Goal: Task Accomplishment & Management: Use online tool/utility

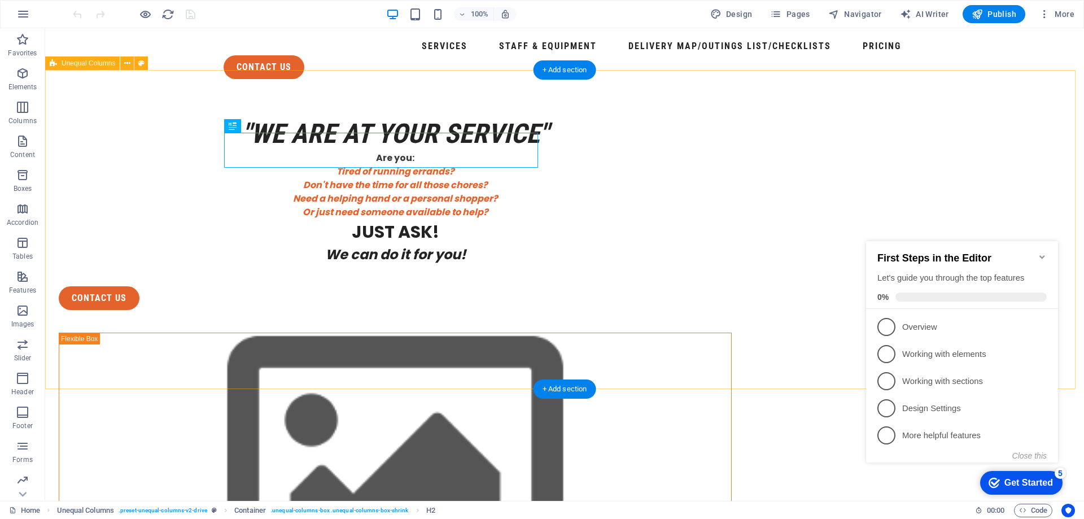
click at [1022, 200] on div ""we are At your service" Are you: Tired of running errands? Don't have the time…" at bounding box center [564, 487] width 1039 height 798
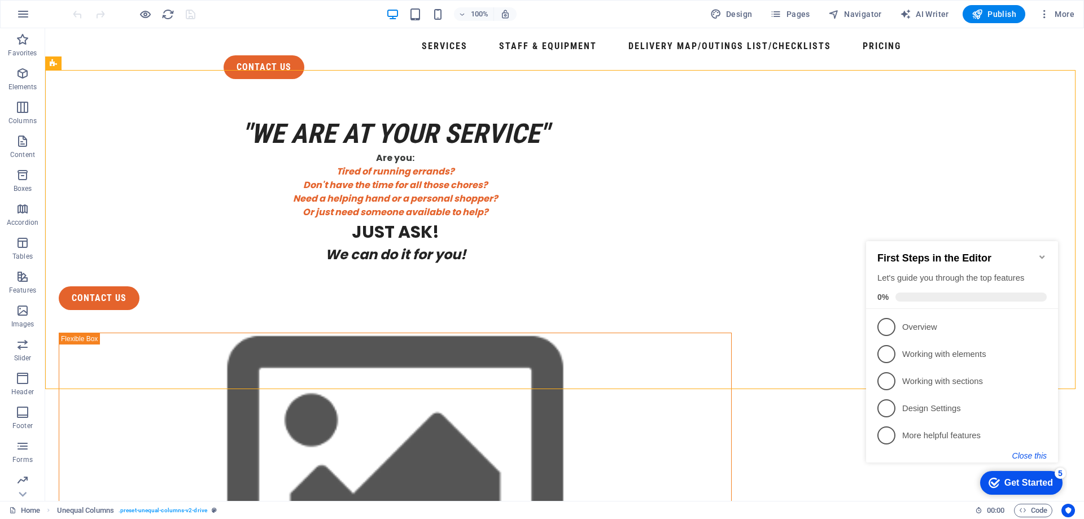
click at [1039, 457] on button "Close this" at bounding box center [1029, 455] width 34 height 9
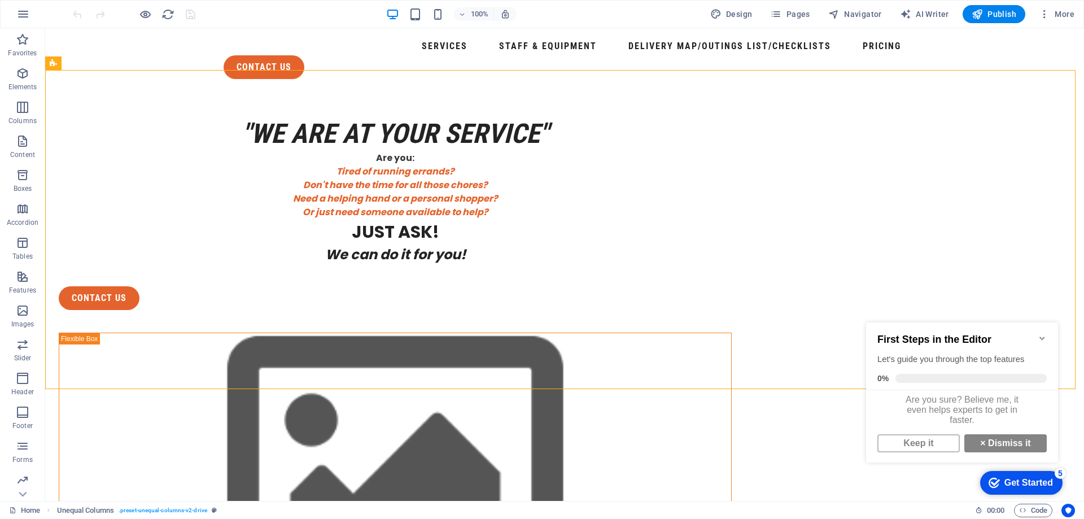
click at [1042, 334] on icon "Minimize checklist" at bounding box center [1041, 338] width 9 height 9
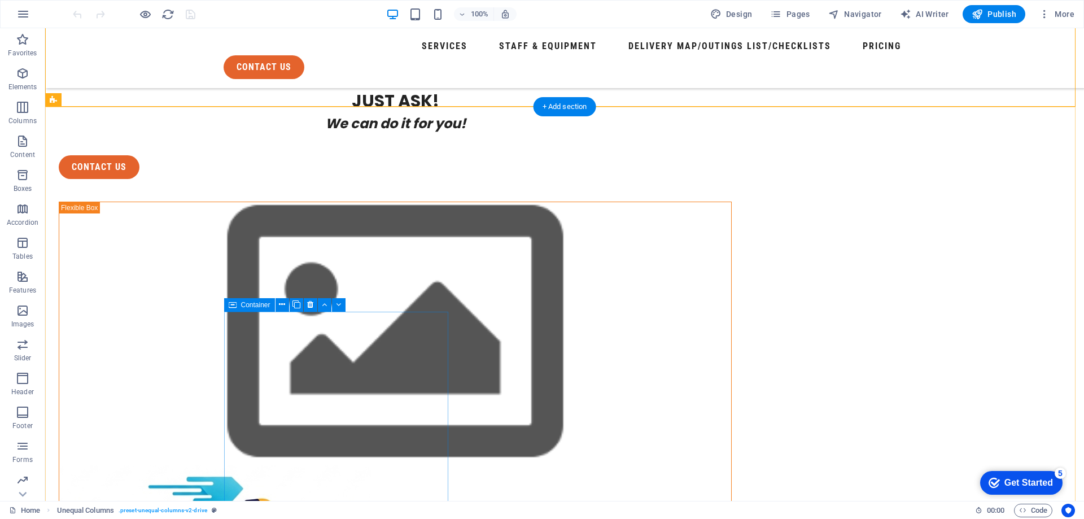
scroll to position [282, 0]
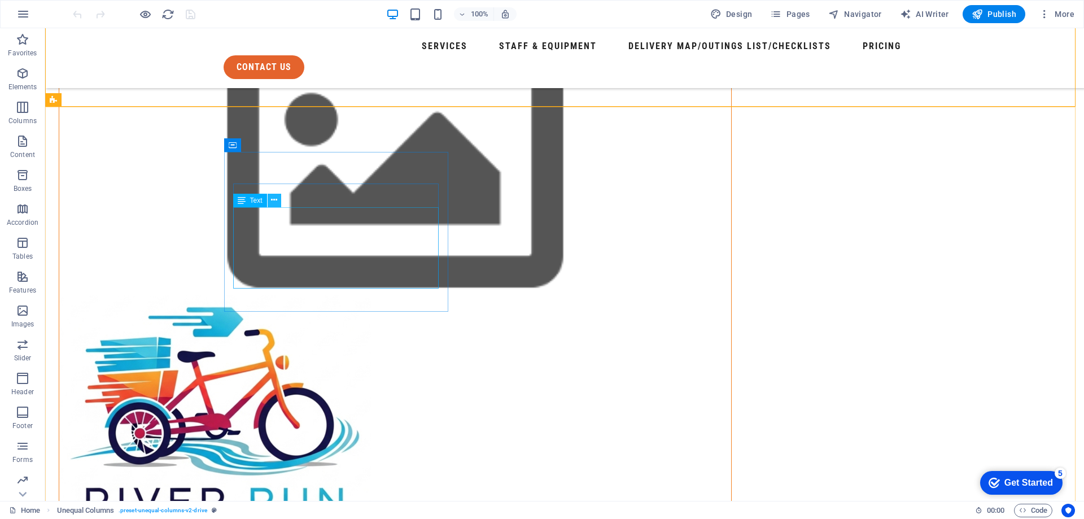
click at [272, 203] on icon at bounding box center [274, 200] width 6 height 12
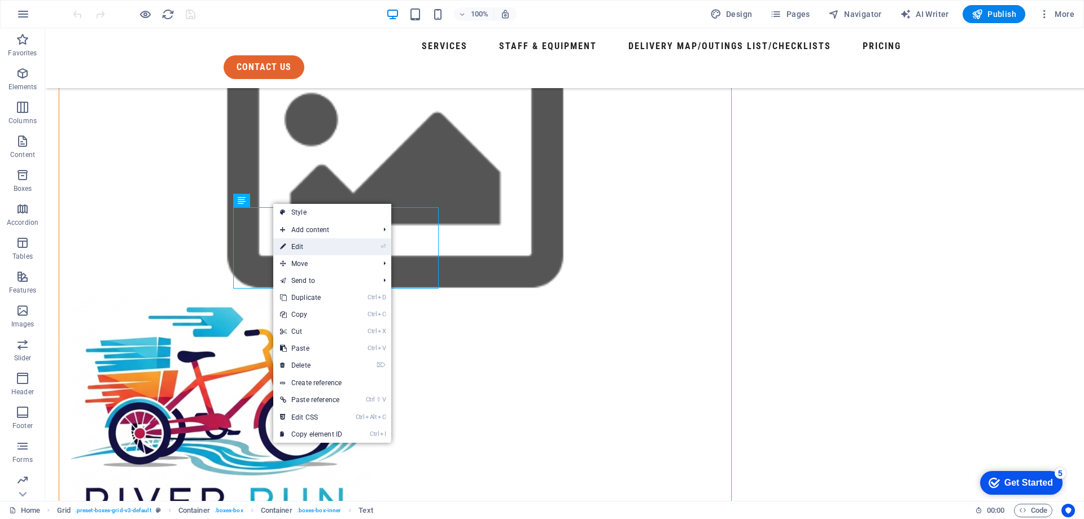
click at [302, 246] on link "⏎ Edit" at bounding box center [311, 246] width 76 height 17
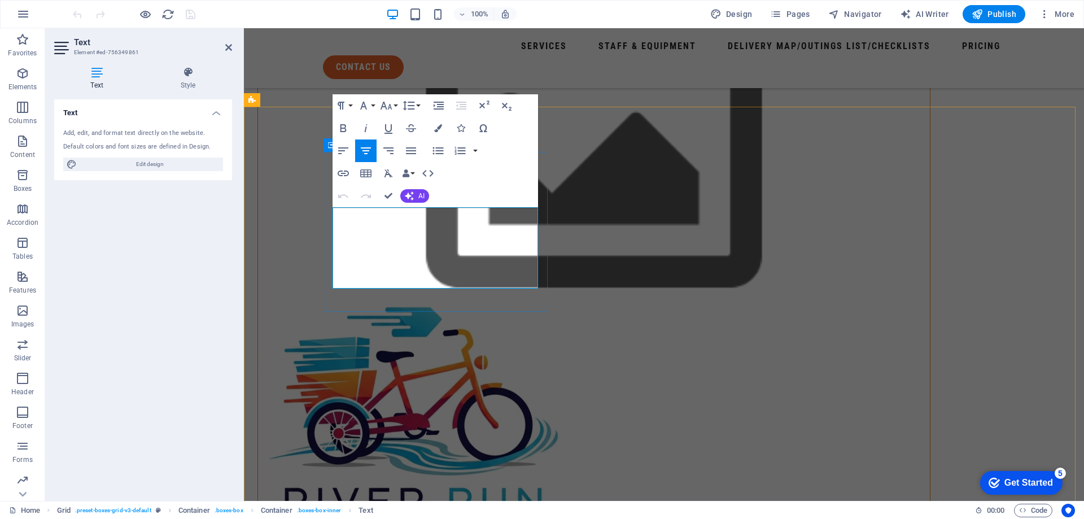
click at [645, 85] on div ""we are At your service" Are you: Tired of running errands? Don't have the time…" at bounding box center [664, 187] width 840 height 798
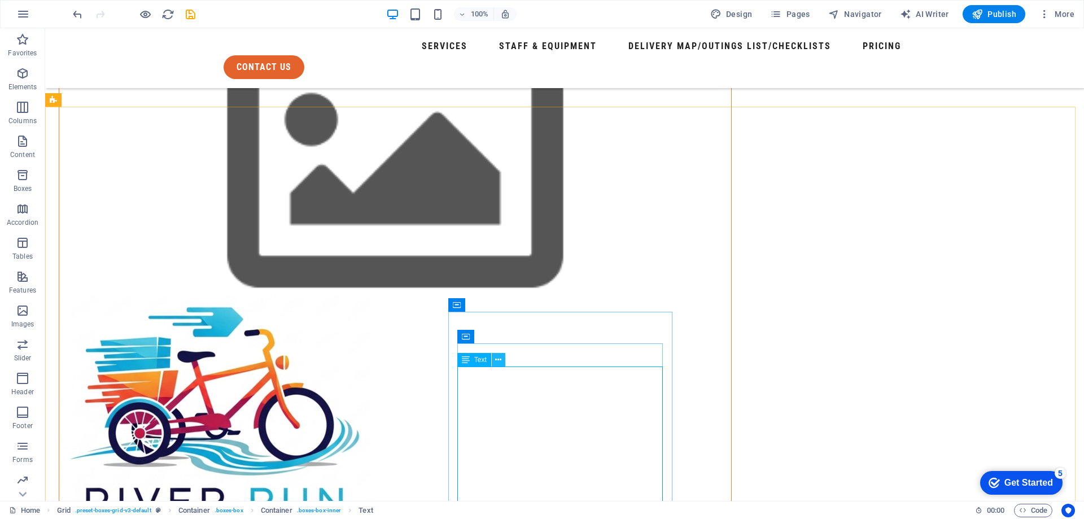
click at [498, 359] on icon at bounding box center [498, 360] width 6 height 12
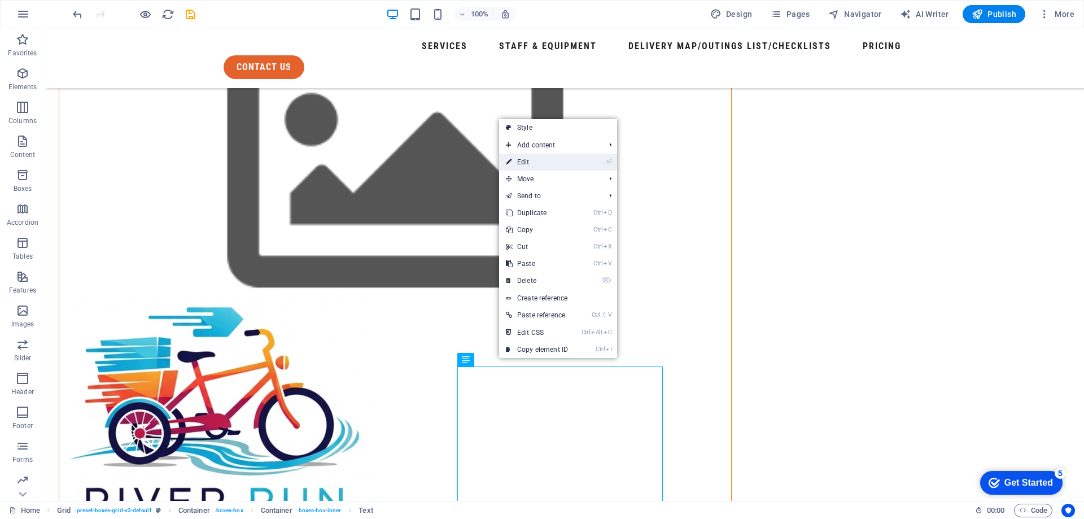
click at [541, 166] on link "⏎ Edit" at bounding box center [537, 162] width 76 height 17
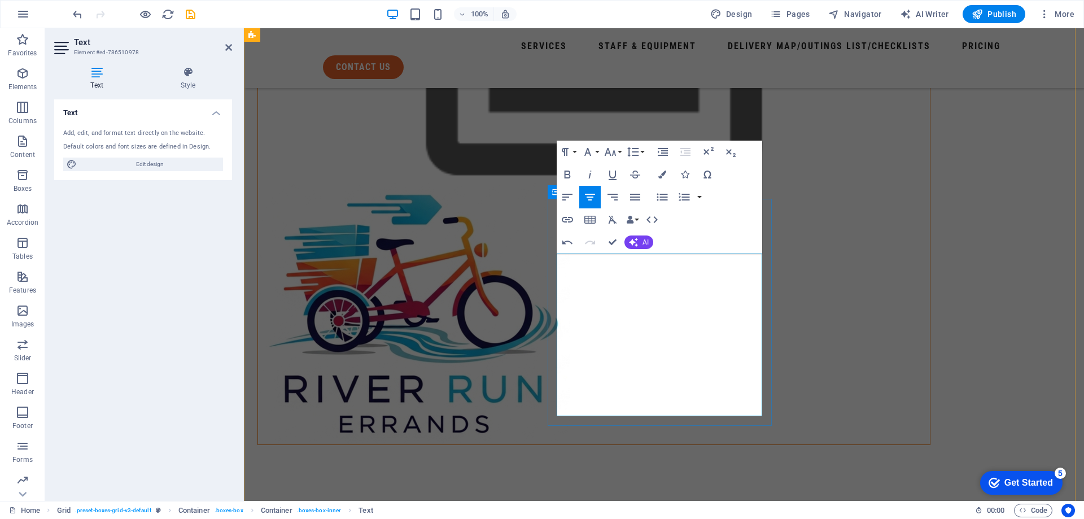
scroll to position [395, 0]
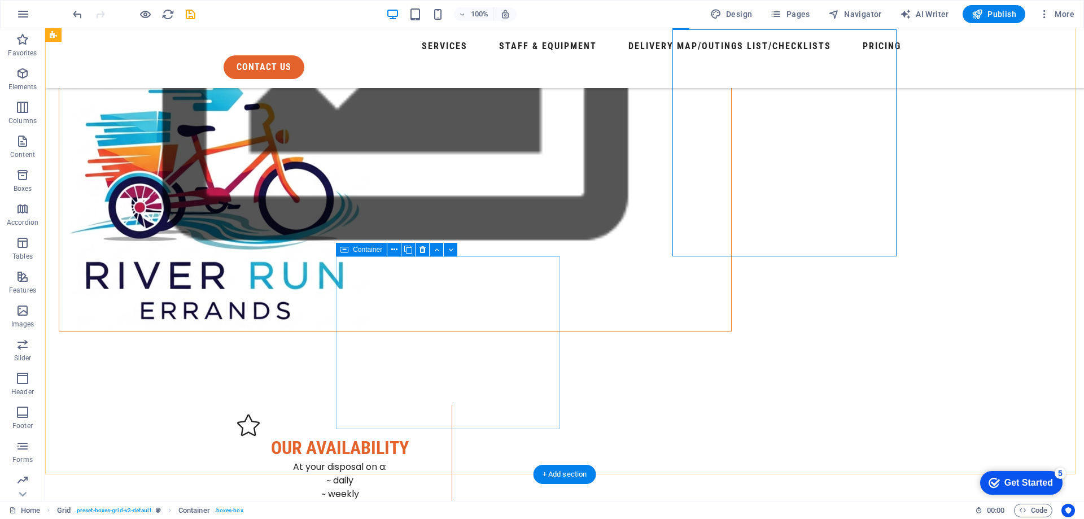
scroll to position [564, 0]
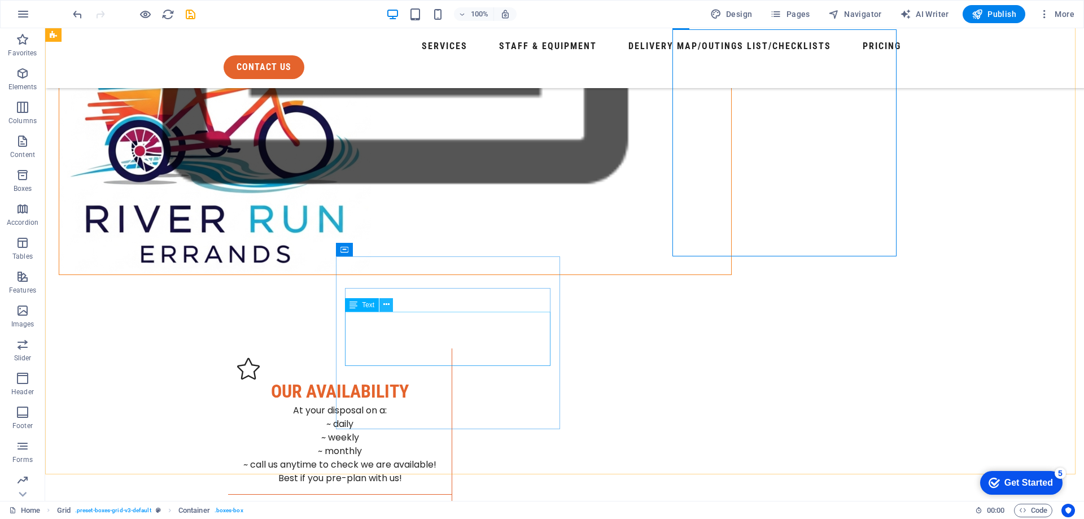
click at [384, 305] on icon at bounding box center [386, 305] width 6 height 12
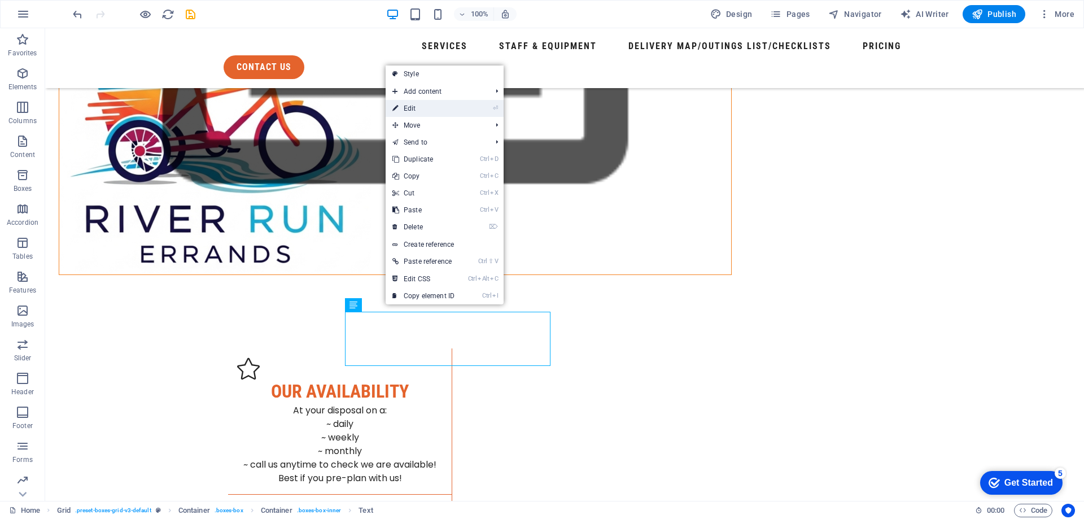
click at [423, 110] on link "⏎ Edit" at bounding box center [424, 108] width 76 height 17
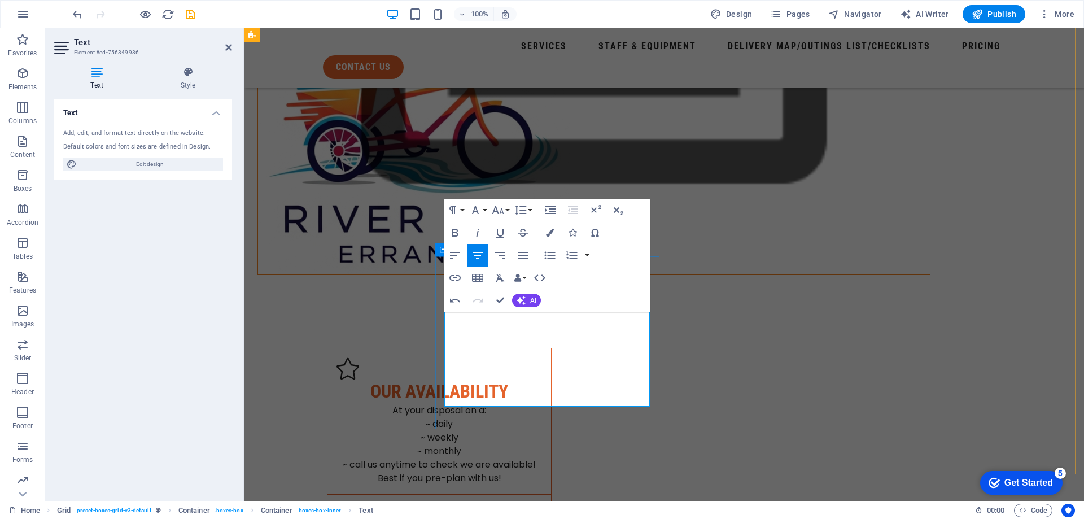
drag, startPoint x: 515, startPoint y: 373, endPoint x: 577, endPoint y: 371, distance: 62.1
click at [458, 233] on icon "button" at bounding box center [455, 233] width 14 height 14
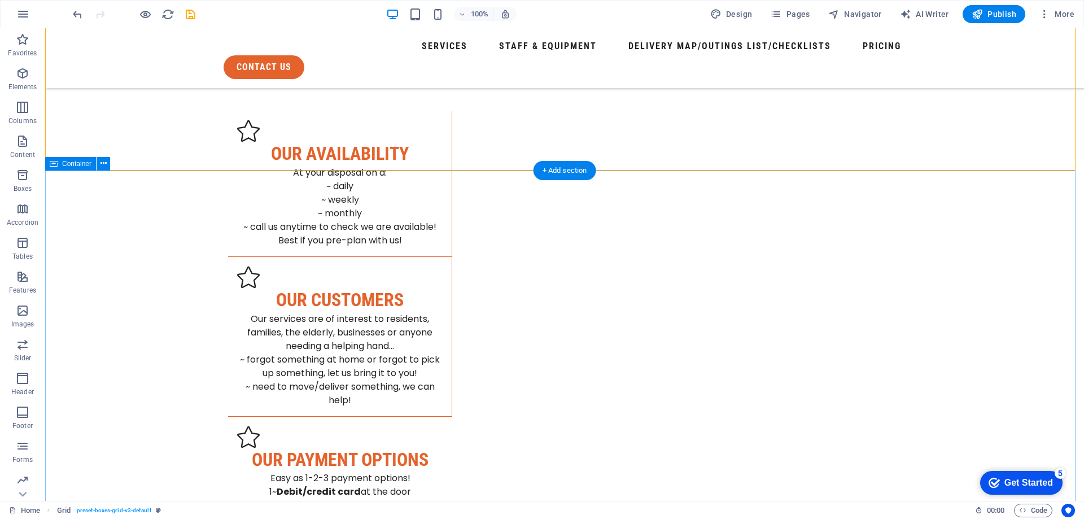
scroll to position [903, 0]
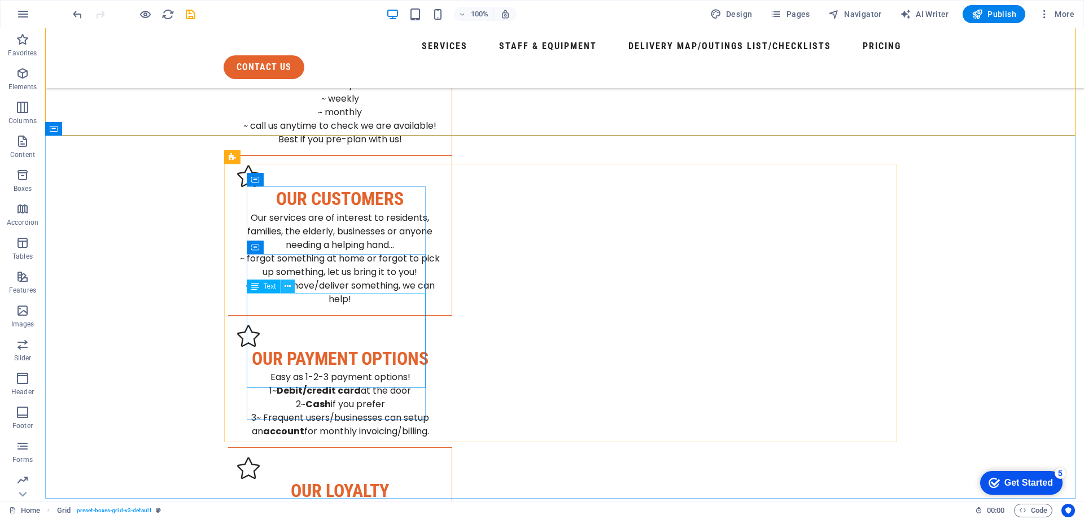
click at [288, 283] on icon at bounding box center [287, 287] width 6 height 12
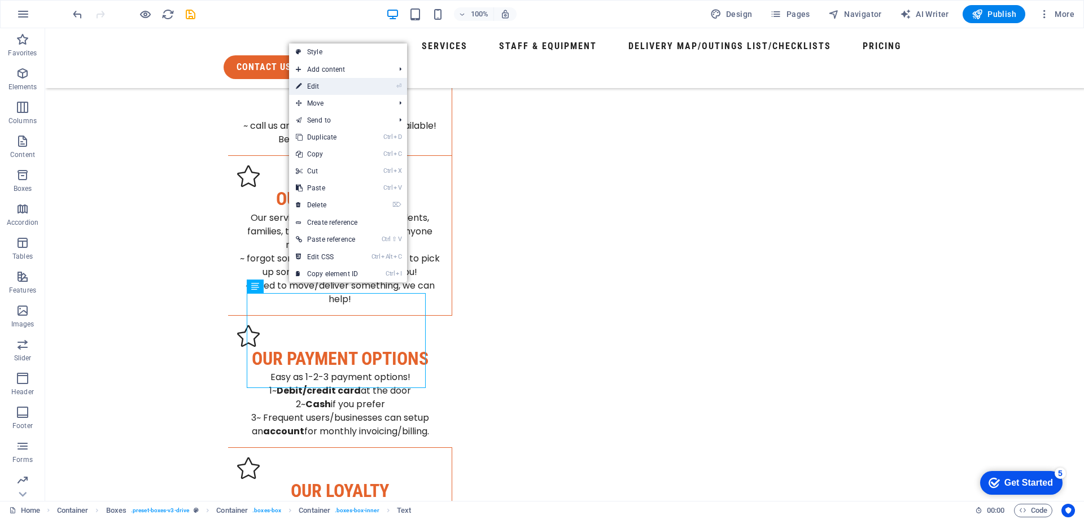
click at [344, 81] on link "⏎ Edit" at bounding box center [327, 86] width 76 height 17
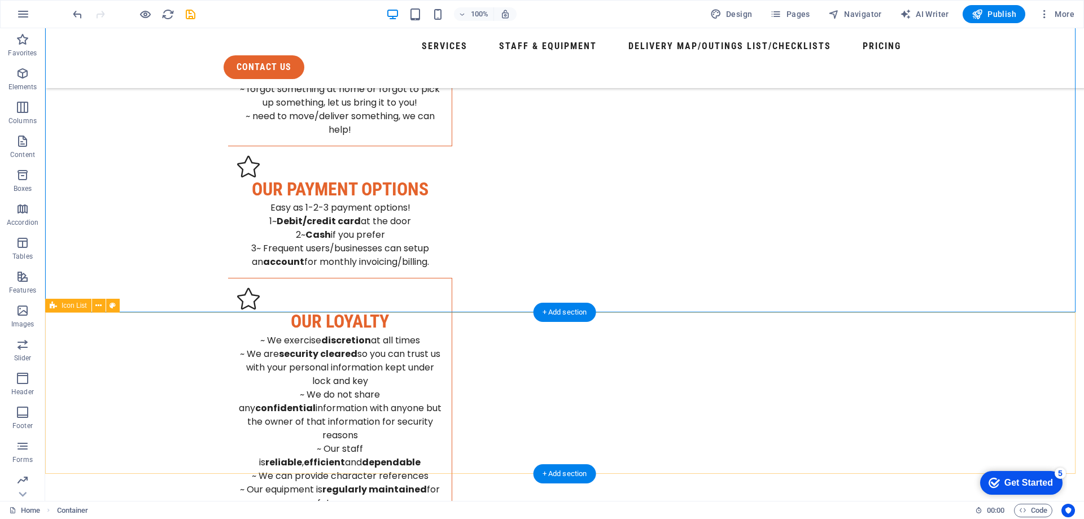
scroll to position [1242, 0]
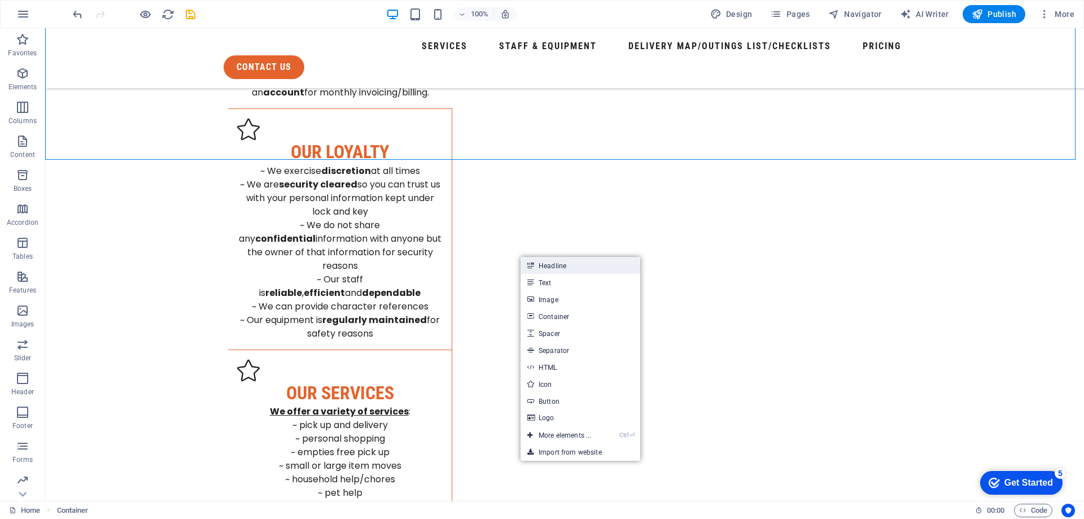
click at [570, 267] on link "Headline" at bounding box center [580, 265] width 120 height 17
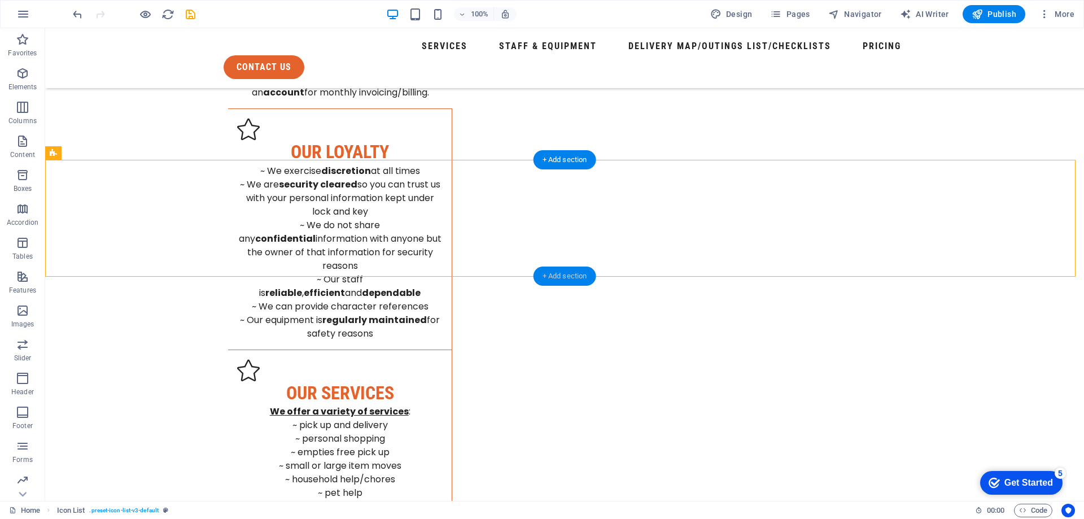
click at [566, 278] on div "+ Add section" at bounding box center [564, 275] width 63 height 19
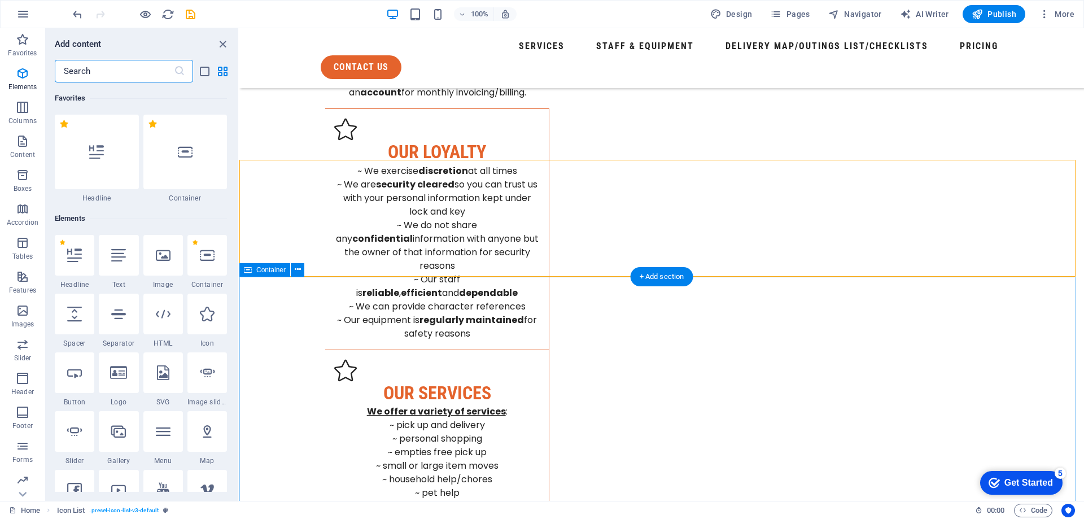
scroll to position [1975, 0]
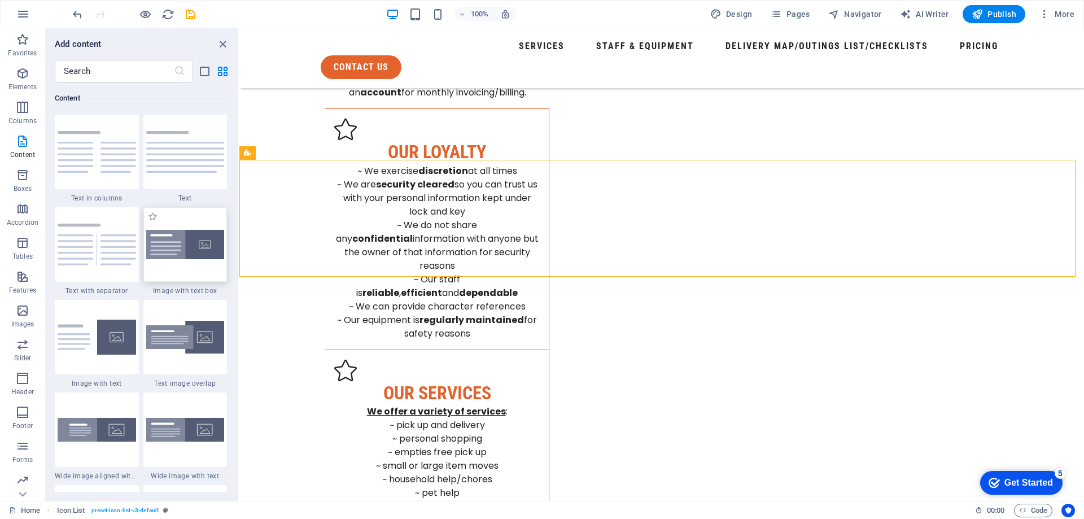
drag, startPoint x: 183, startPoint y: 245, endPoint x: 352, endPoint y: 278, distance: 171.9
click at [183, 245] on img at bounding box center [185, 245] width 78 height 30
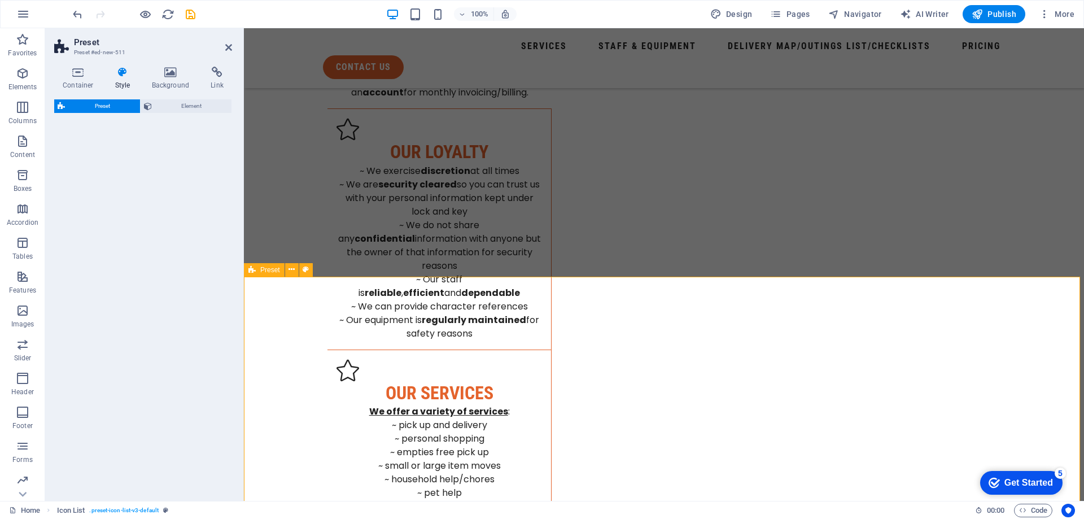
select select "rem"
select select "px"
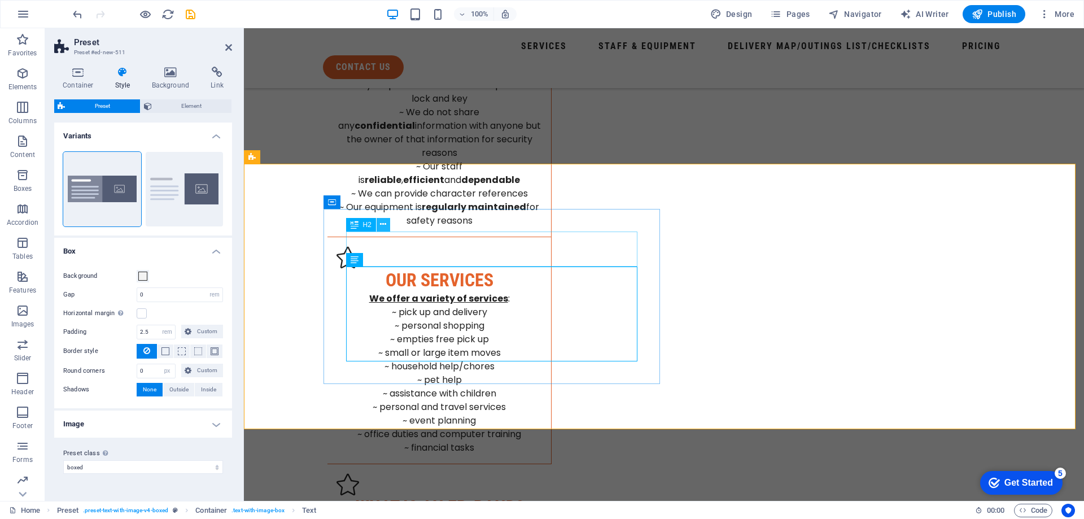
click at [380, 228] on icon at bounding box center [383, 224] width 6 height 12
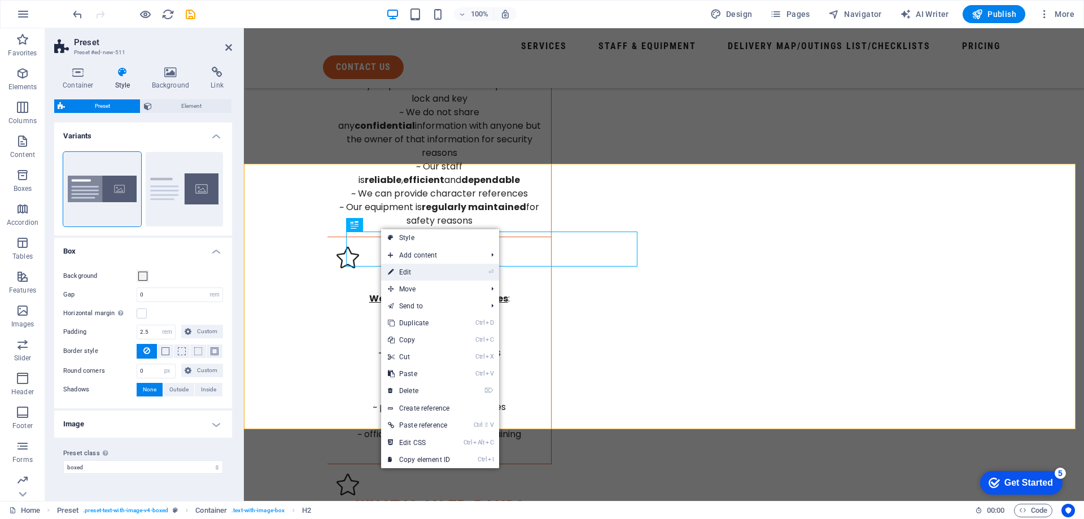
click at [419, 269] on link "⏎ Edit" at bounding box center [419, 272] width 76 height 17
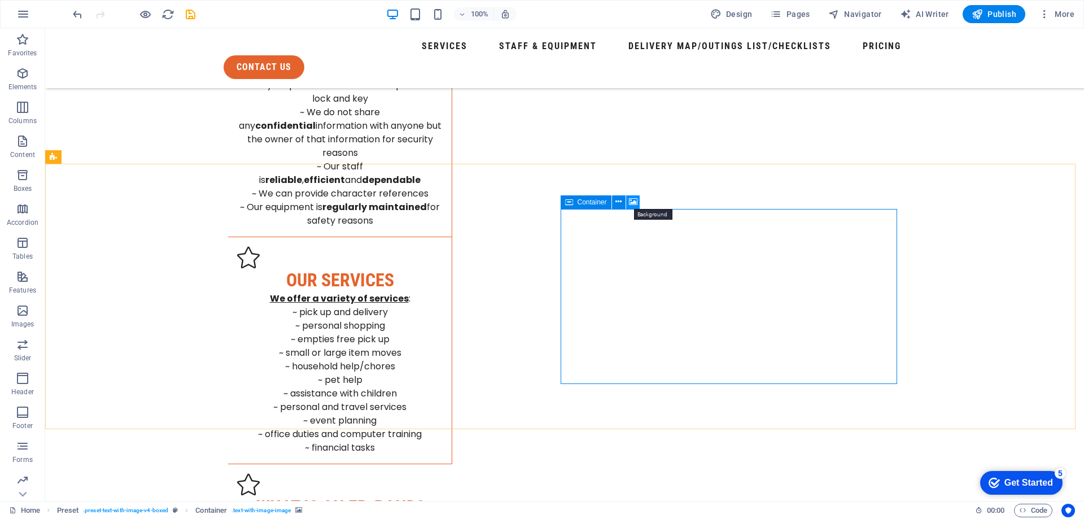
click at [633, 202] on icon at bounding box center [633, 202] width 8 height 12
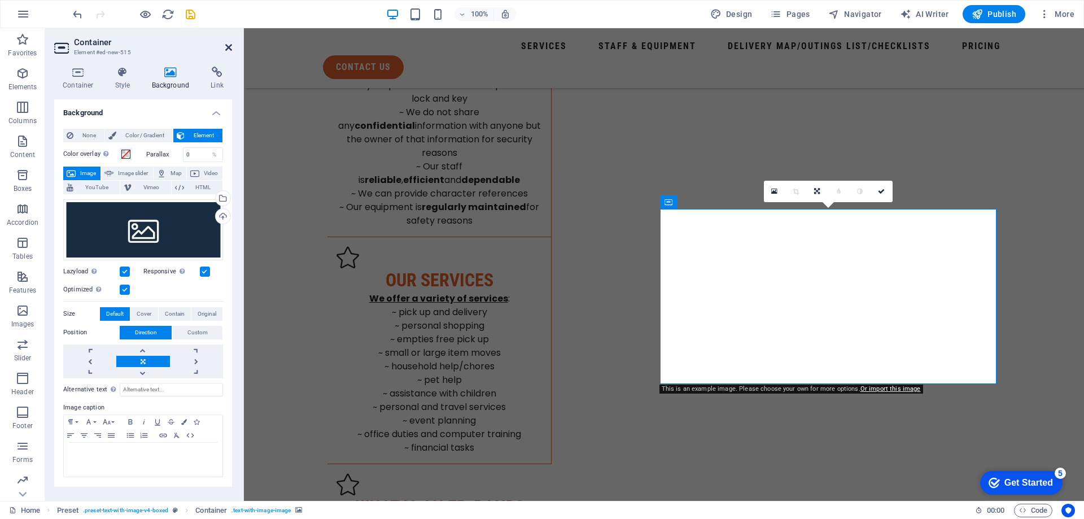
drag, startPoint x: 230, startPoint y: 46, endPoint x: 711, endPoint y: 293, distance: 541.2
click at [230, 46] on icon at bounding box center [228, 47] width 7 height 9
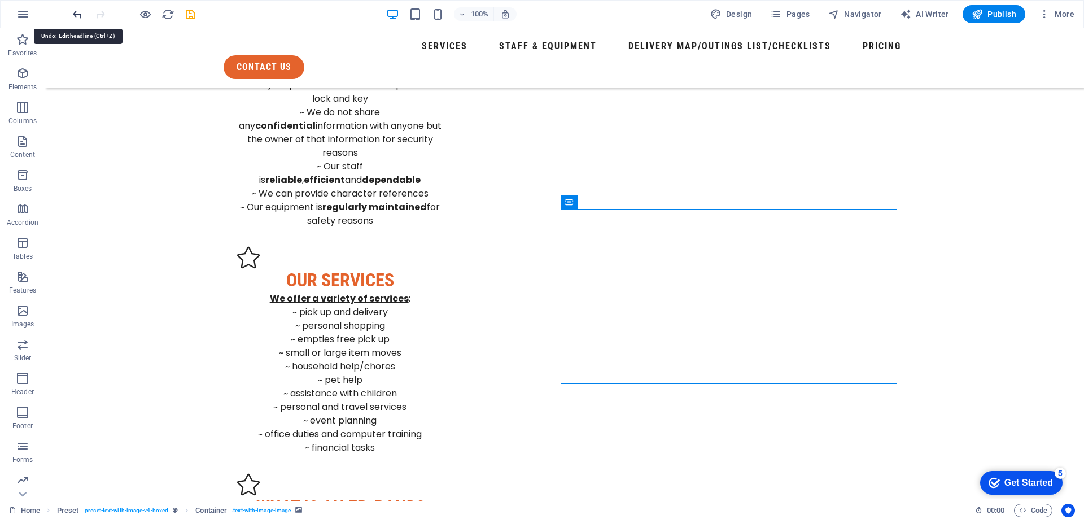
click at [75, 15] on icon "undo" at bounding box center [77, 14] width 13 height 13
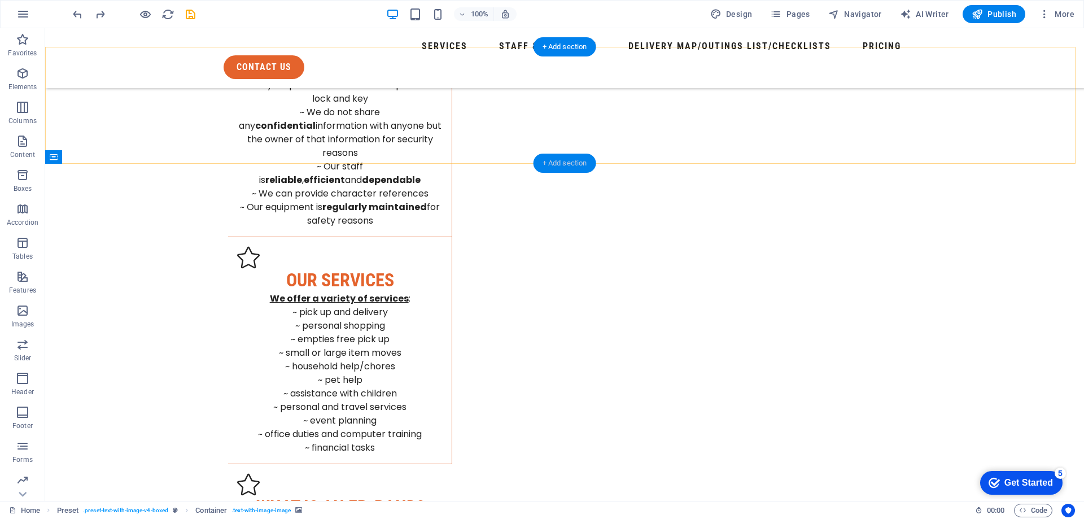
drag, startPoint x: 575, startPoint y: 165, endPoint x: 336, endPoint y: 137, distance: 241.1
click at [575, 165] on div "+ Add section" at bounding box center [564, 163] width 63 height 19
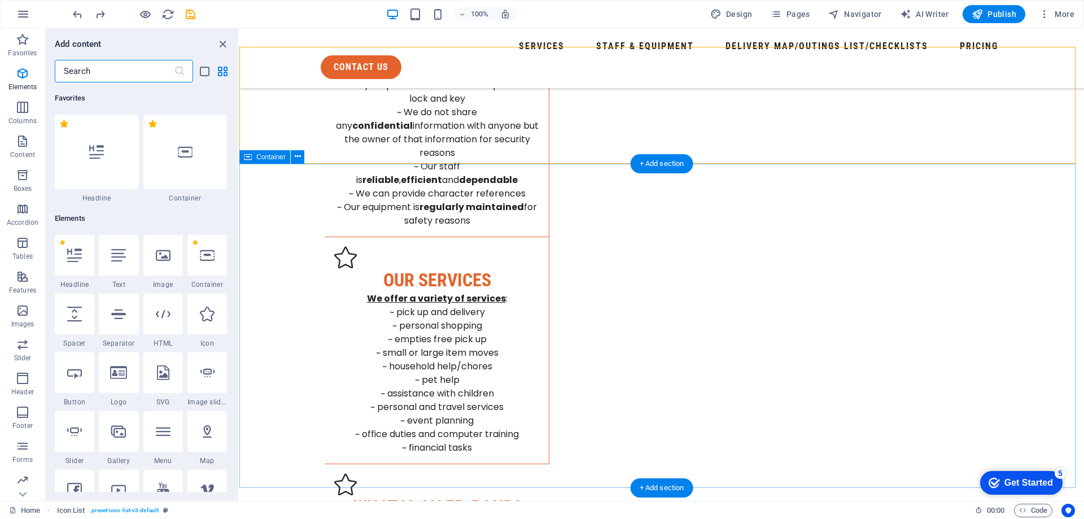
scroll to position [1975, 0]
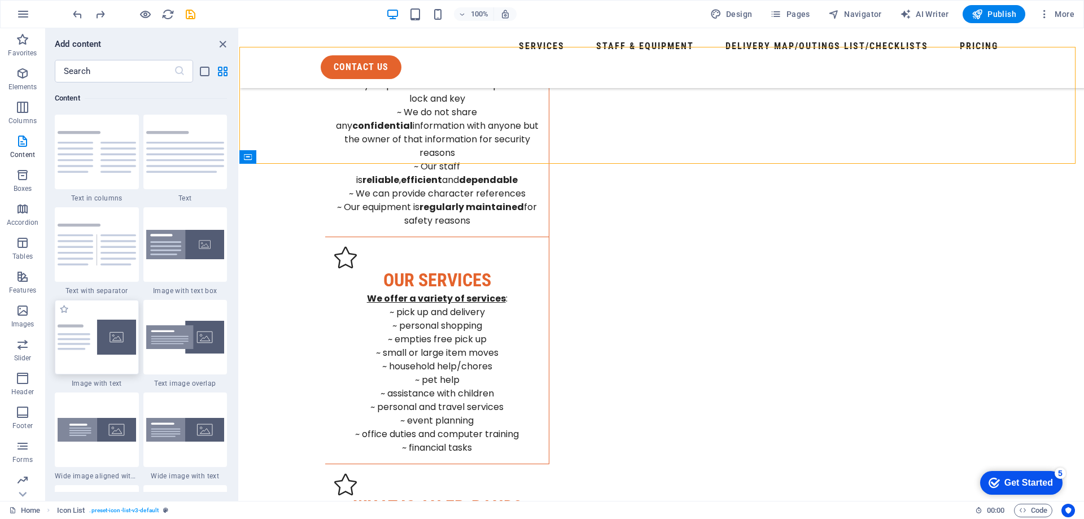
click at [89, 340] on img at bounding box center [97, 336] width 78 height 35
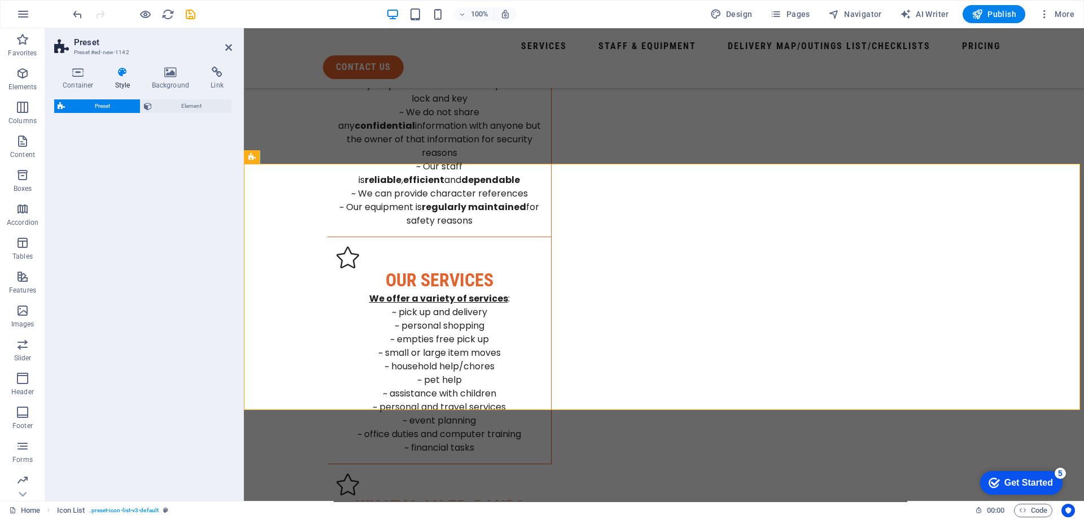
select select "rem"
select select "px"
select select "preset-text-with-image-v4-default"
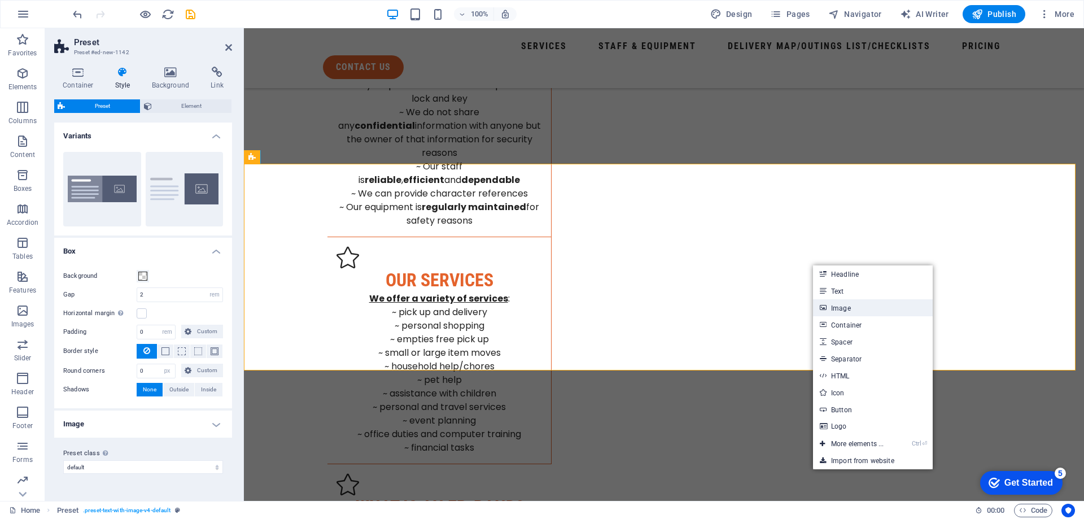
click at [848, 312] on link "Image" at bounding box center [873, 307] width 120 height 17
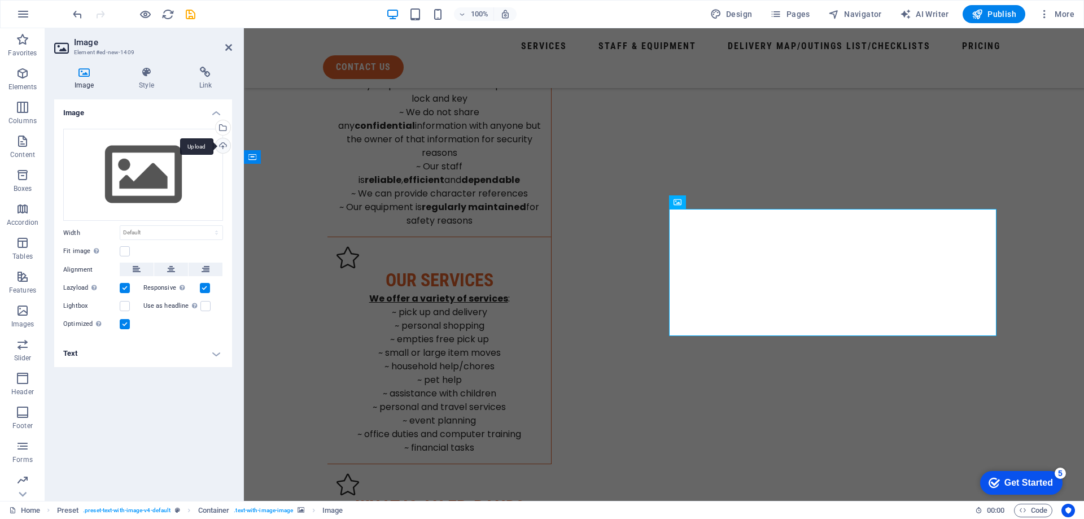
click at [220, 143] on div "Upload" at bounding box center [221, 146] width 17 height 17
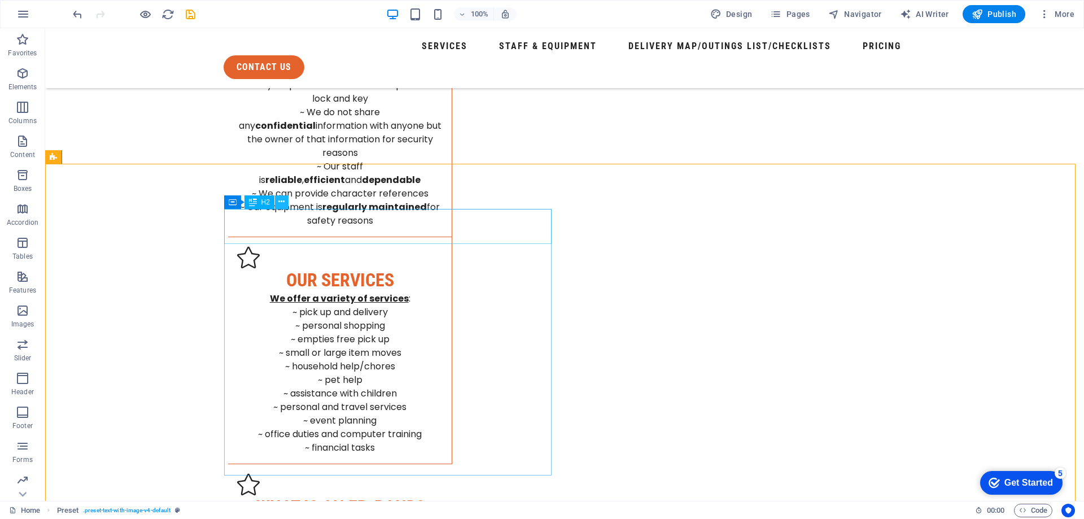
click at [283, 201] on icon at bounding box center [281, 202] width 6 height 12
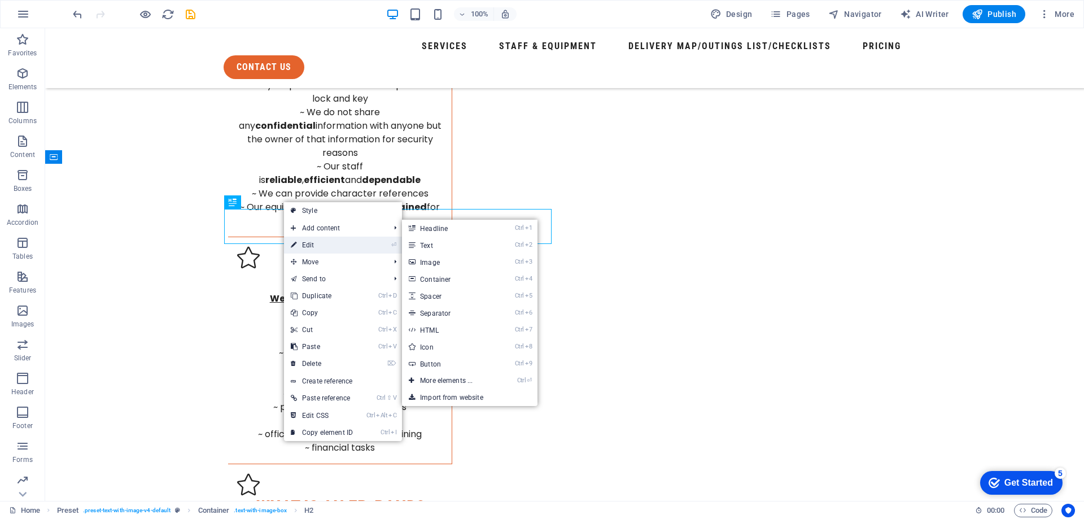
click at [317, 247] on link "⏎ Edit" at bounding box center [322, 245] width 76 height 17
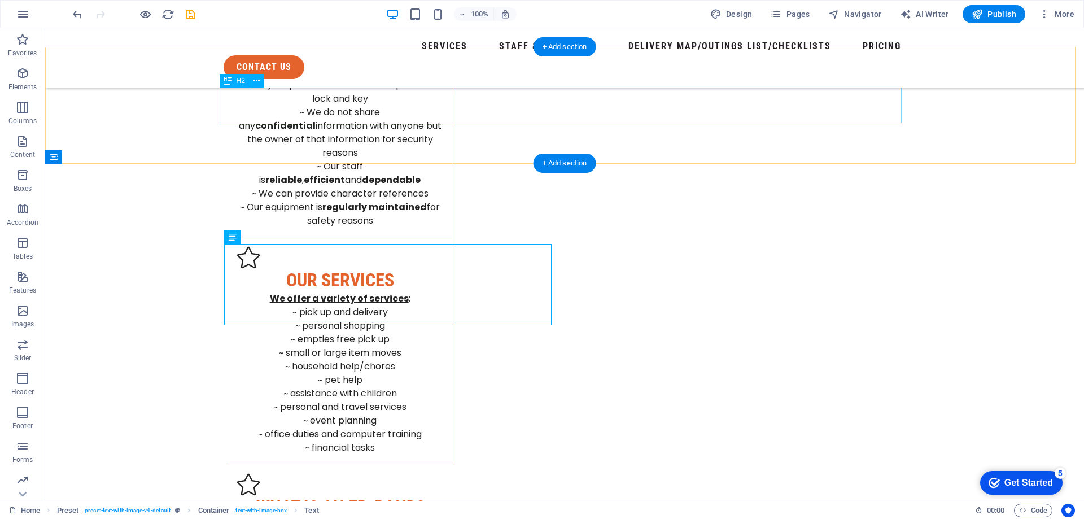
scroll to position [1298, 0]
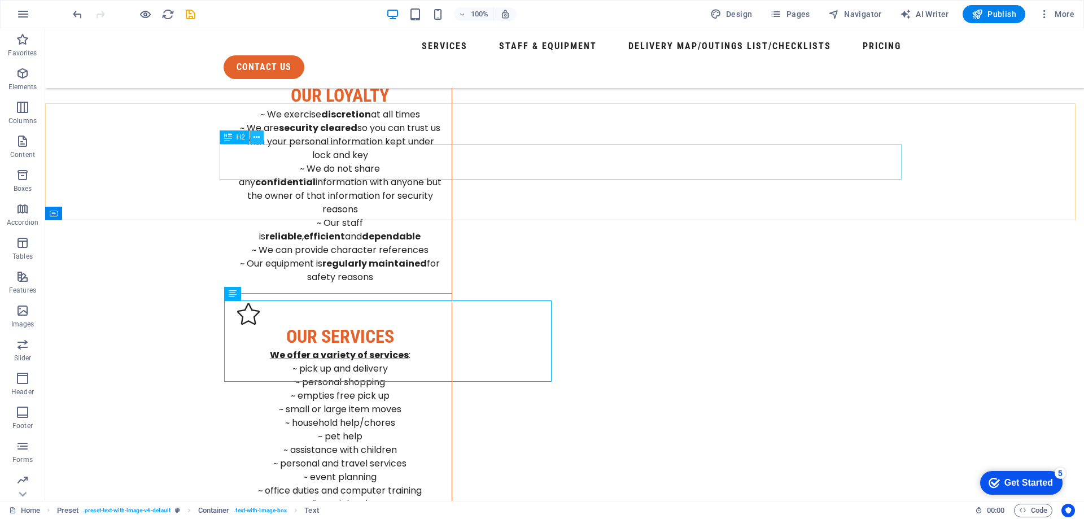
click at [259, 134] on icon at bounding box center [256, 138] width 6 height 12
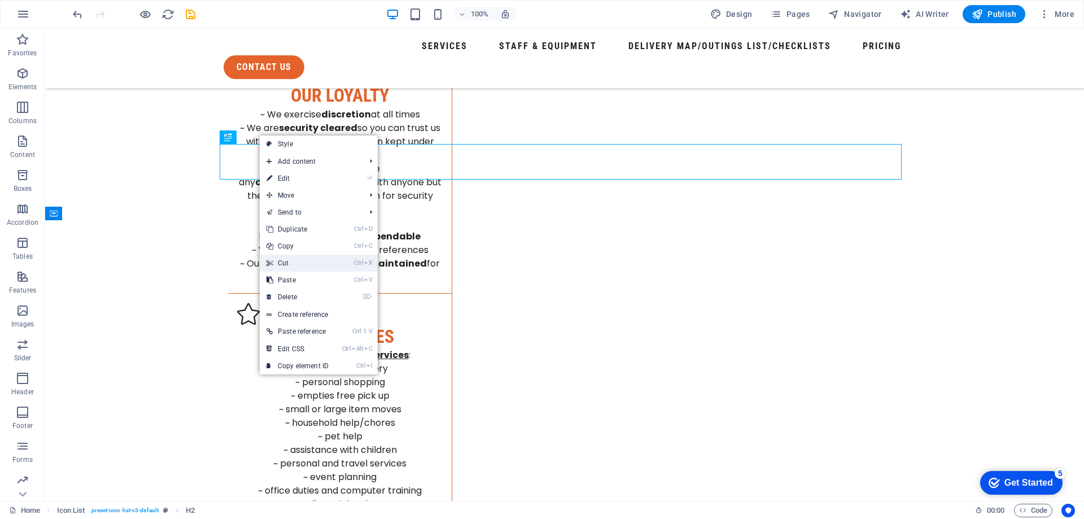
click at [302, 261] on link "Ctrl X Cut" at bounding box center [298, 263] width 76 height 17
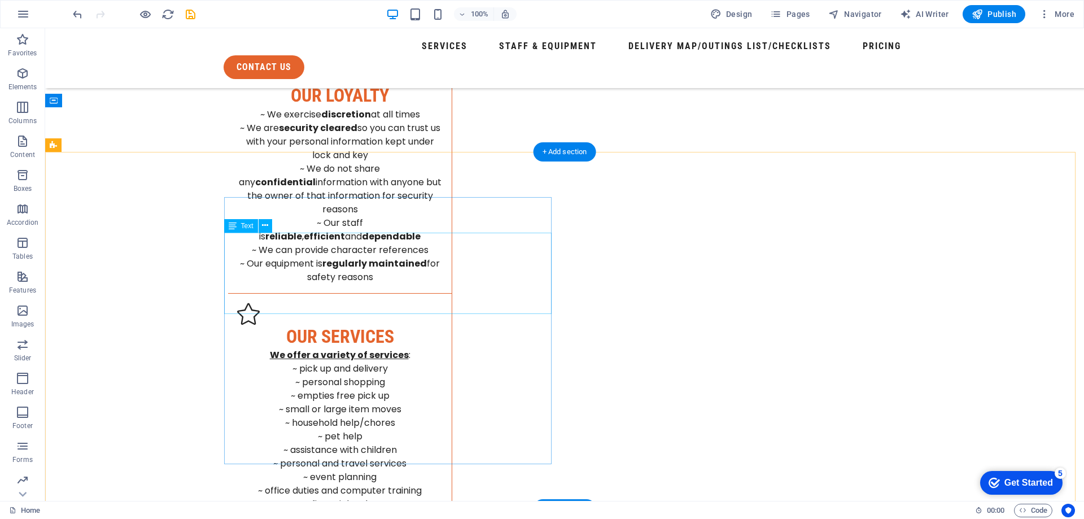
scroll to position [1411, 0]
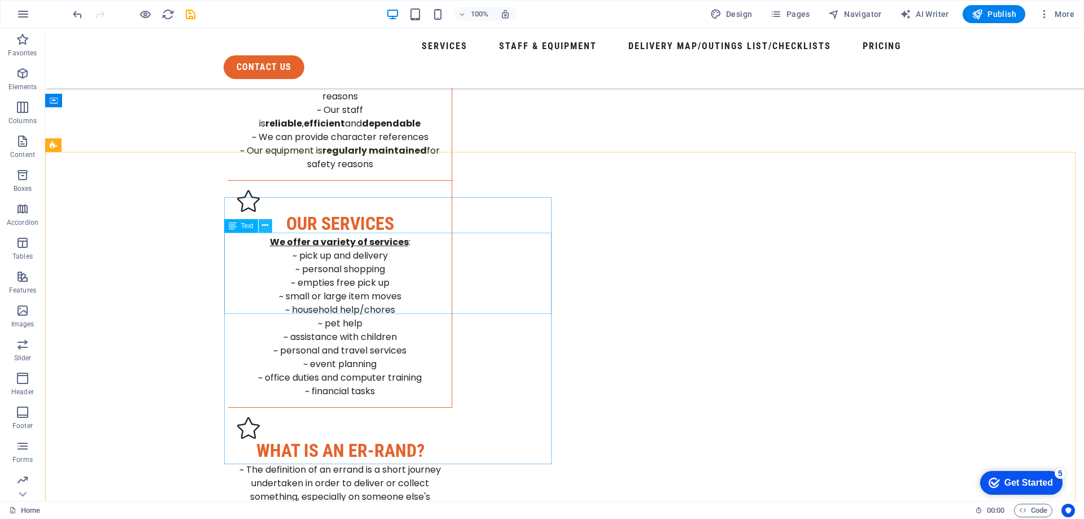
click at [267, 225] on icon at bounding box center [265, 226] width 6 height 12
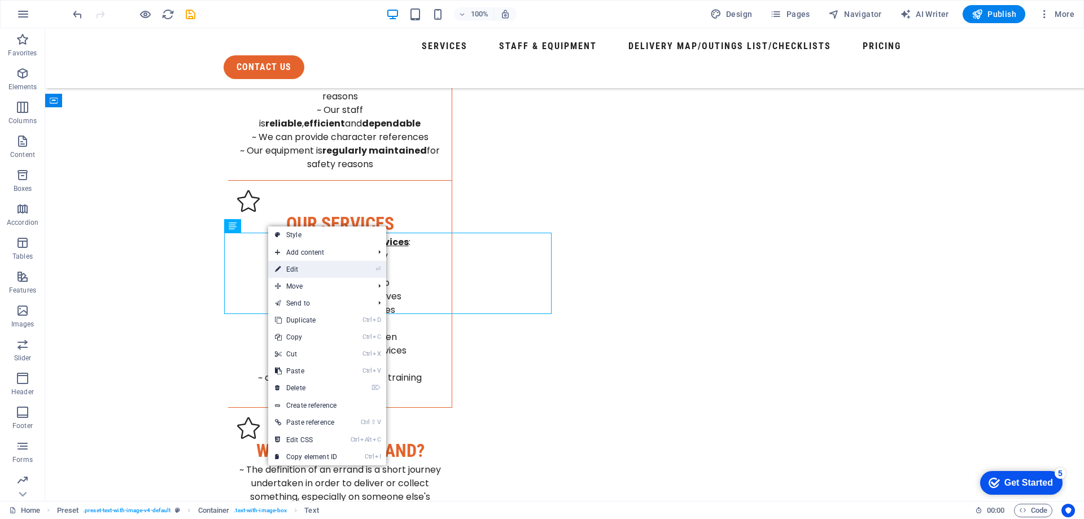
click at [304, 269] on link "⏎ Edit" at bounding box center [306, 269] width 76 height 17
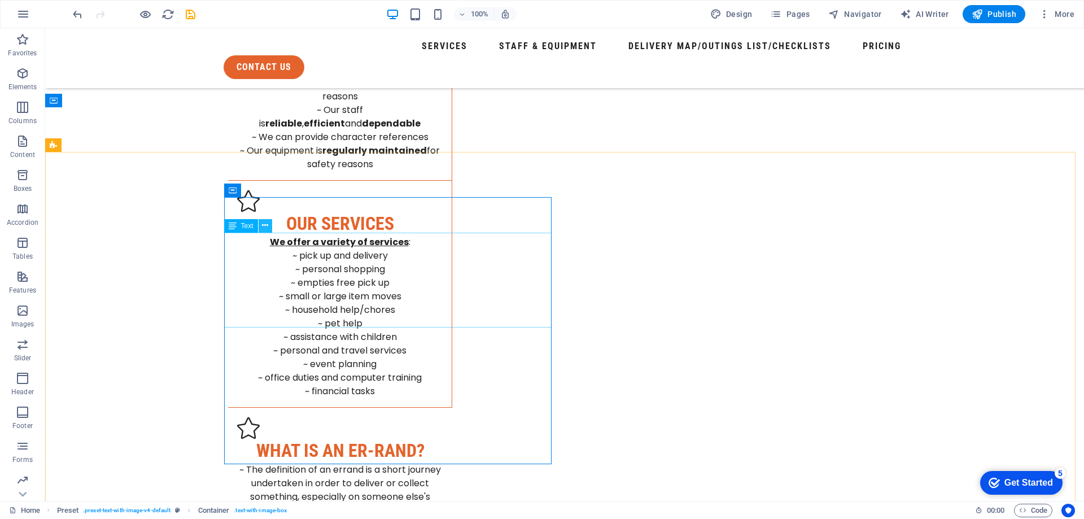
click at [268, 224] on icon at bounding box center [265, 226] width 6 height 12
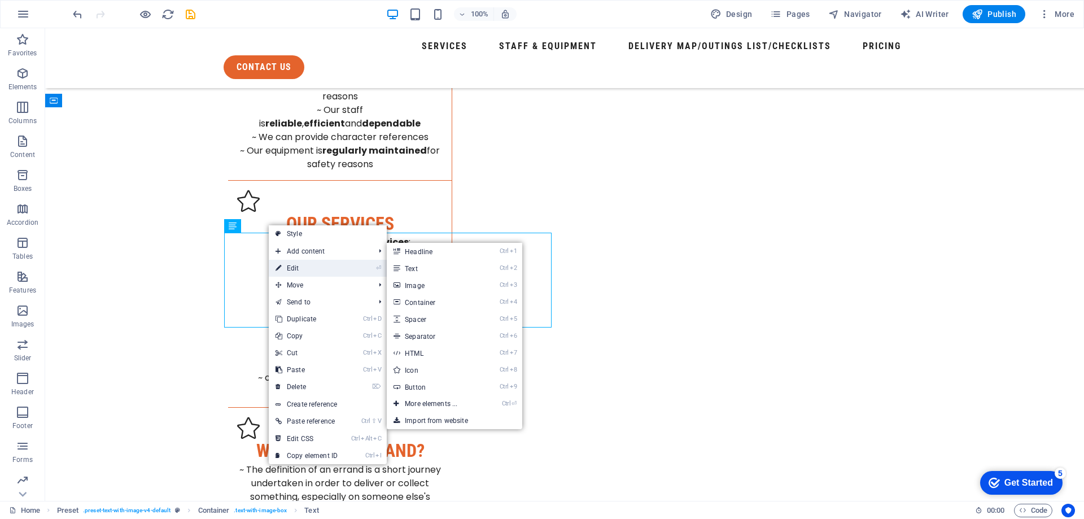
click at [306, 266] on link "⏎ Edit" at bounding box center [307, 268] width 76 height 17
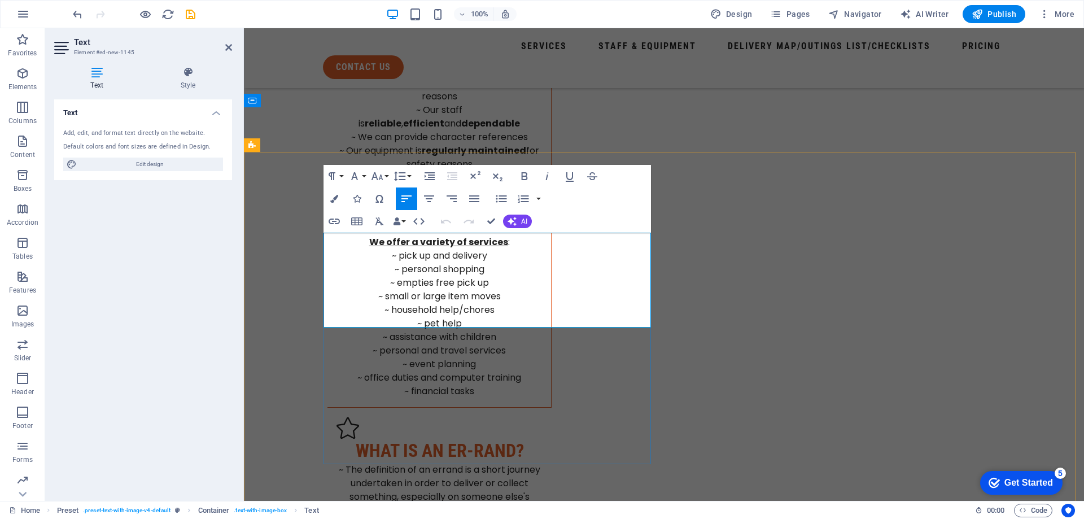
drag, startPoint x: 361, startPoint y: 237, endPoint x: 476, endPoint y: 237, distance: 115.1
click at [525, 179] on icon "button" at bounding box center [524, 176] width 6 height 8
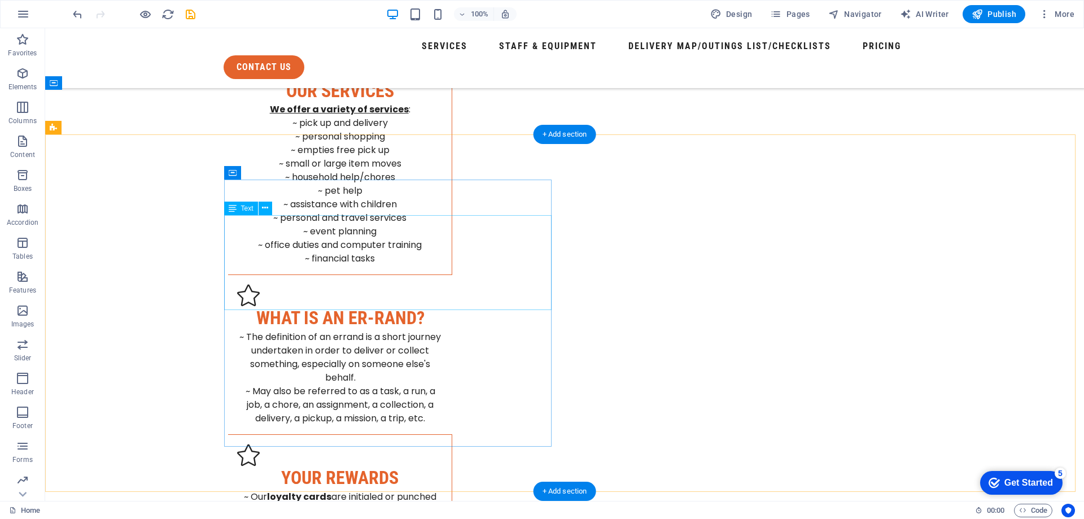
scroll to position [1298, 0]
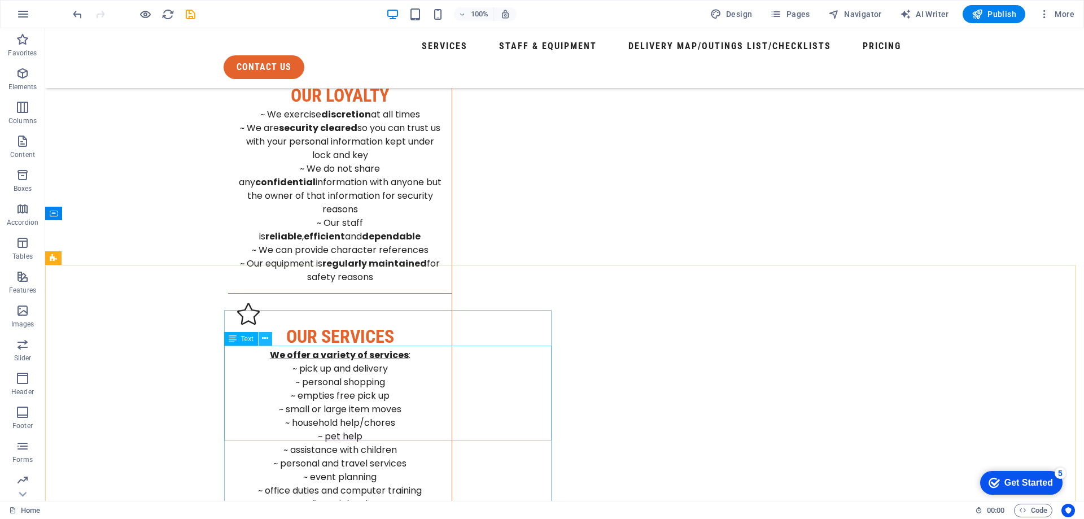
click at [264, 340] on icon at bounding box center [265, 338] width 6 height 12
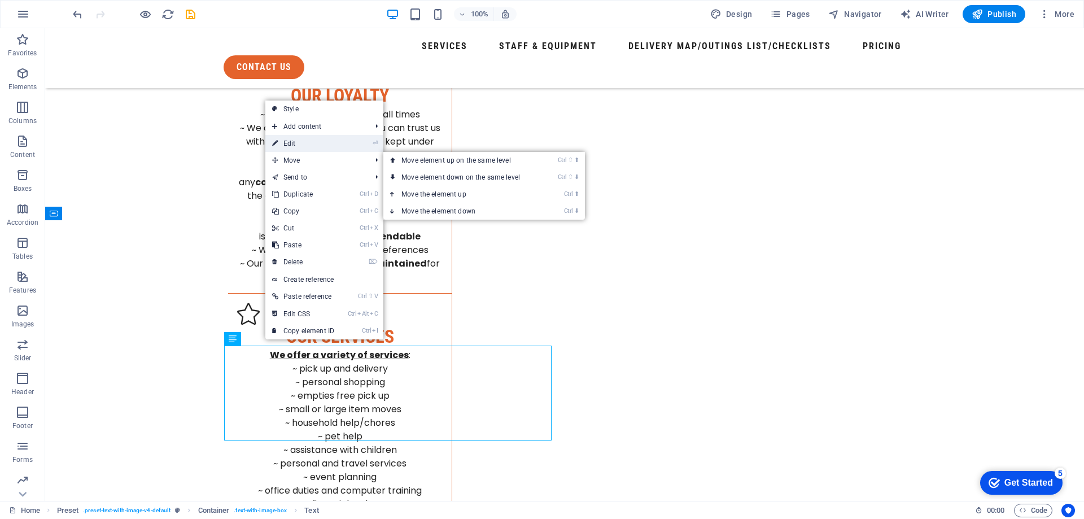
drag, startPoint x: 296, startPoint y: 146, endPoint x: 70, endPoint y: 392, distance: 334.0
click at [296, 146] on link "⏎ Edit" at bounding box center [303, 143] width 76 height 17
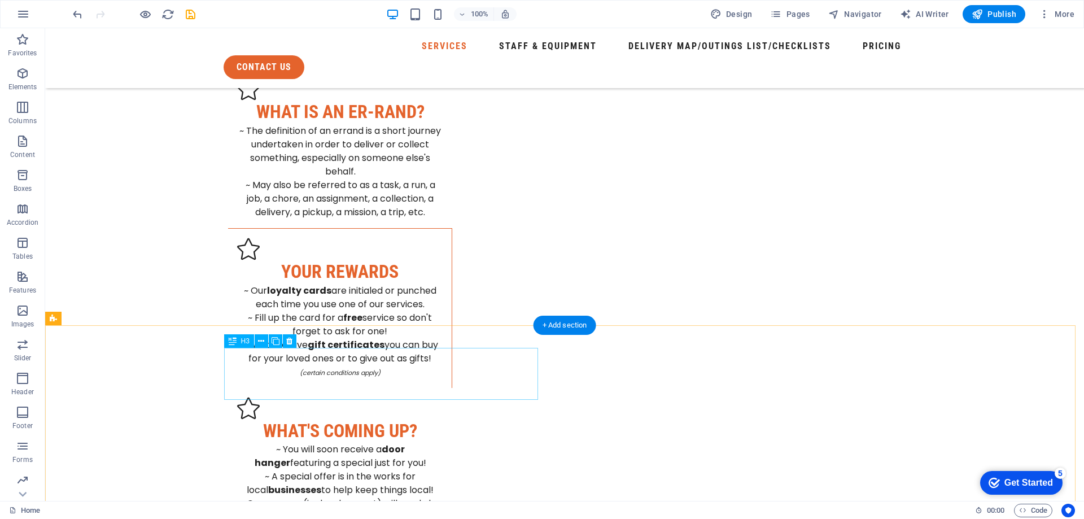
scroll to position [1919, 0]
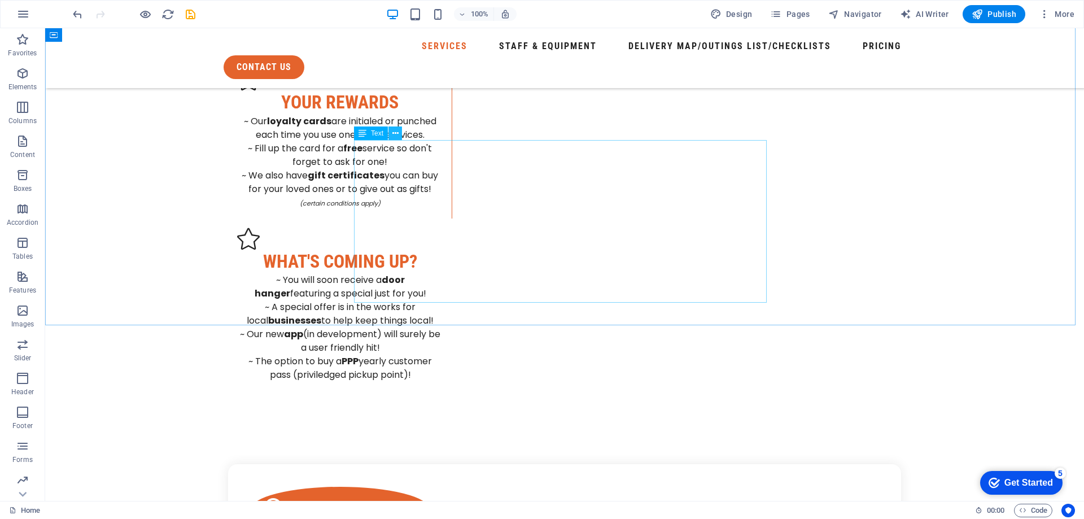
click at [395, 128] on icon at bounding box center [395, 134] width 6 height 12
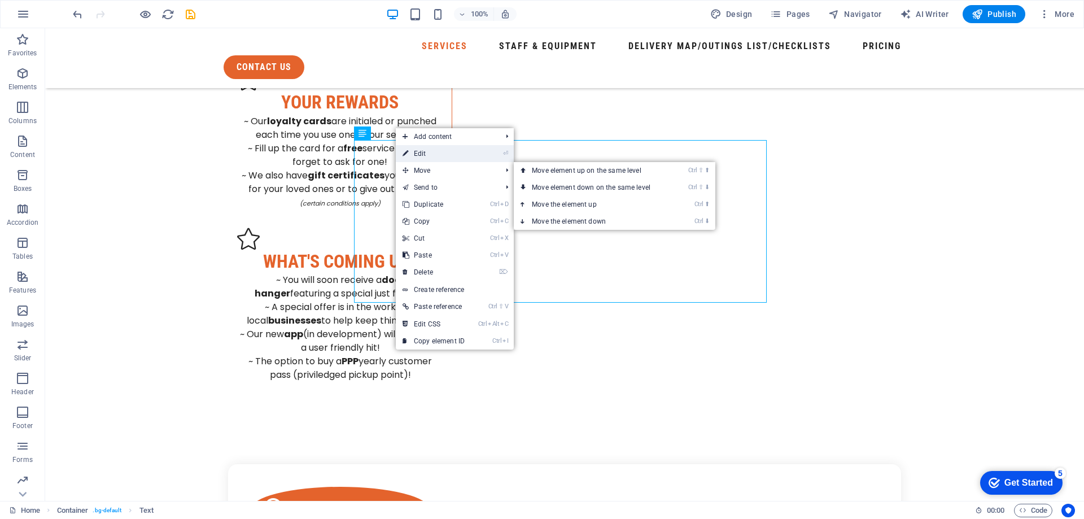
click at [426, 154] on link "⏎ Edit" at bounding box center [434, 153] width 76 height 17
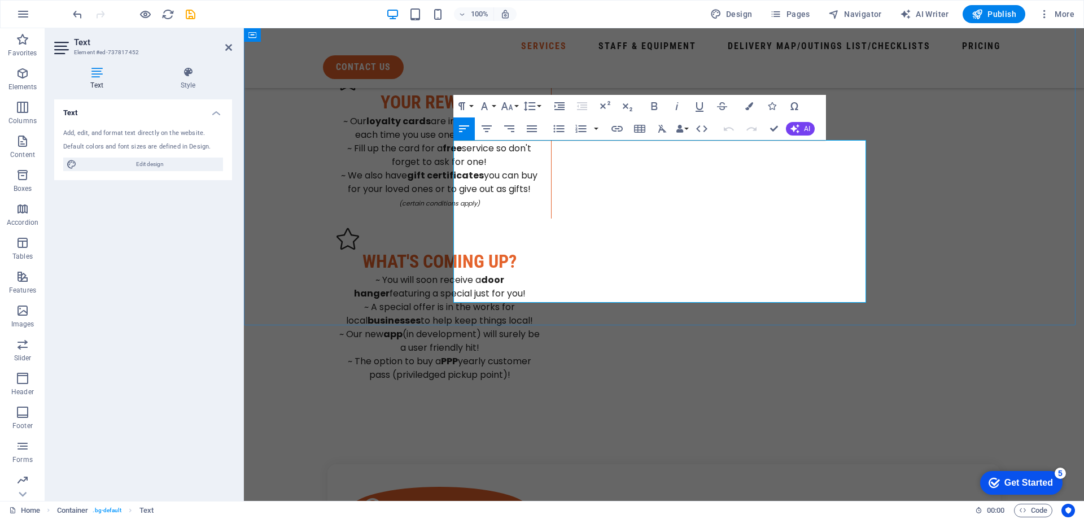
drag, startPoint x: 468, startPoint y: 200, endPoint x: 500, endPoint y: 200, distance: 31.6
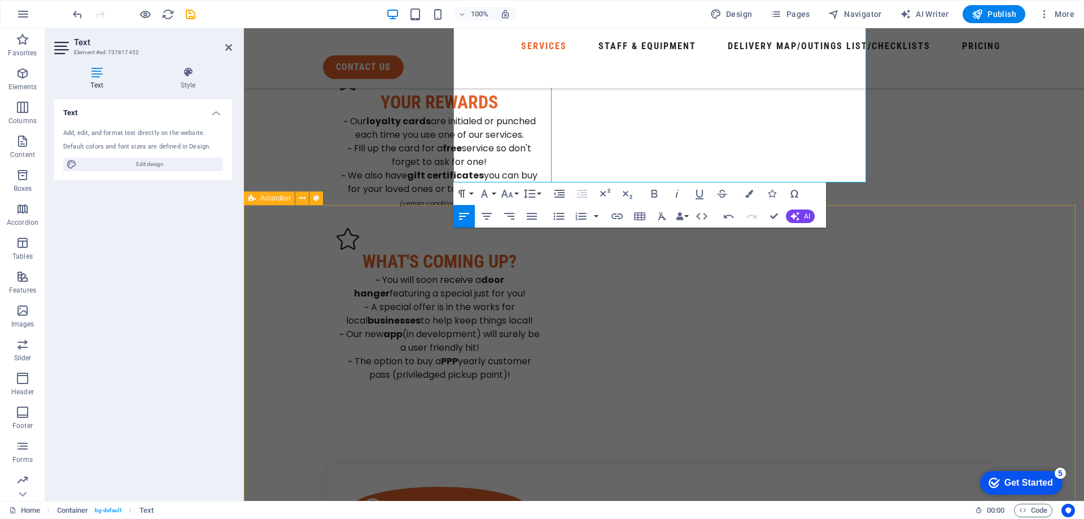
scroll to position [2088, 0]
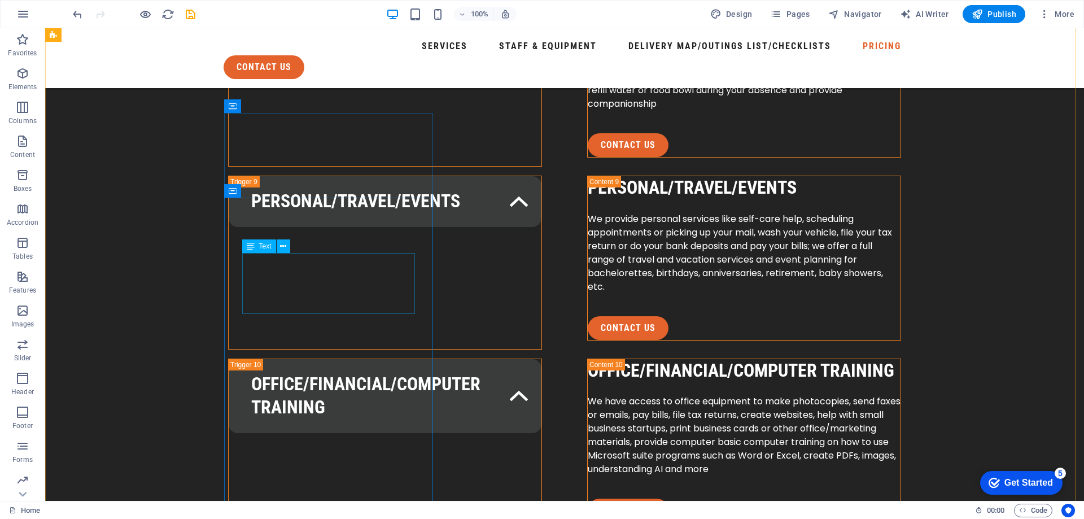
scroll to position [6435, 0]
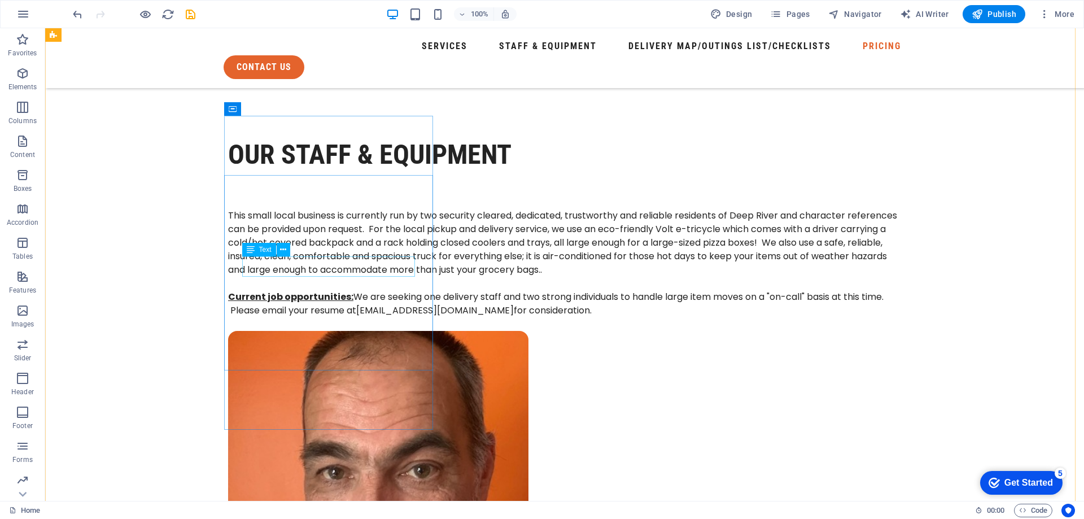
scroll to position [7112, 0]
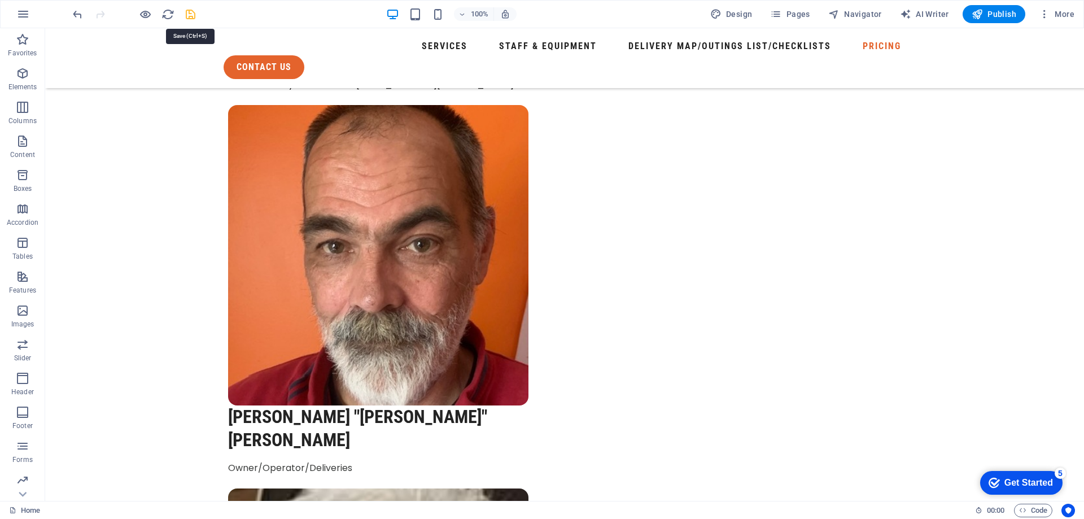
click at [191, 14] on icon "save" at bounding box center [190, 14] width 13 height 13
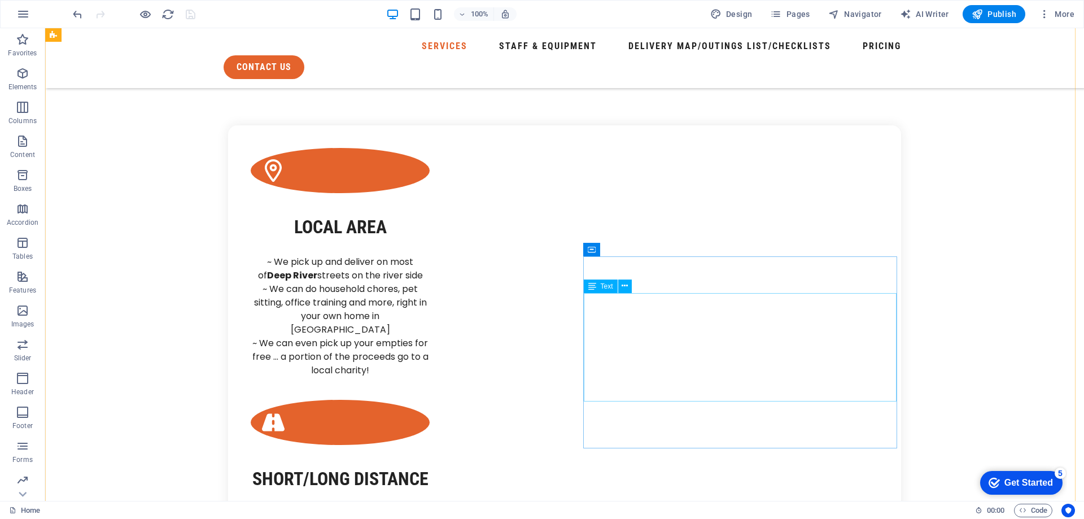
scroll to position [2371, 0]
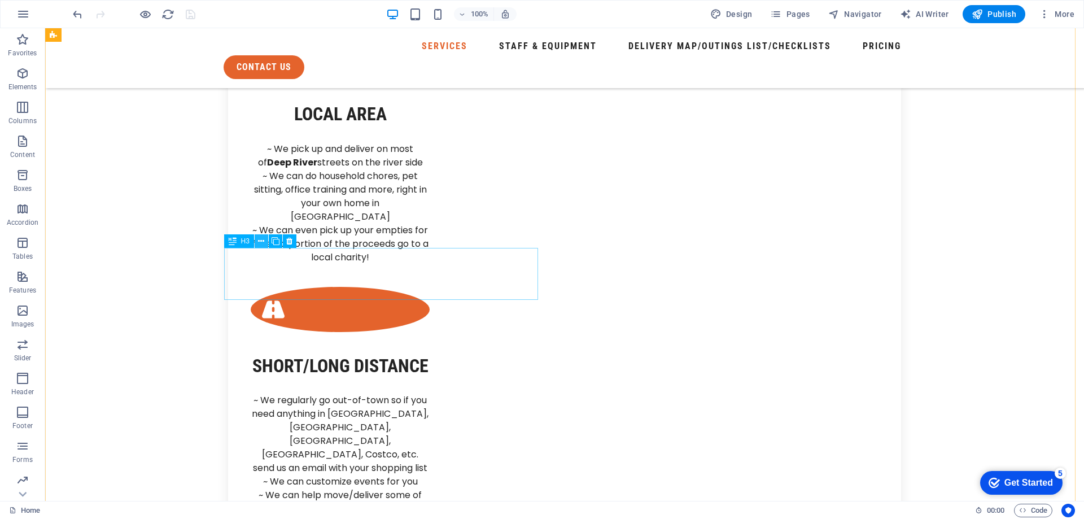
click at [260, 244] on icon at bounding box center [261, 241] width 6 height 12
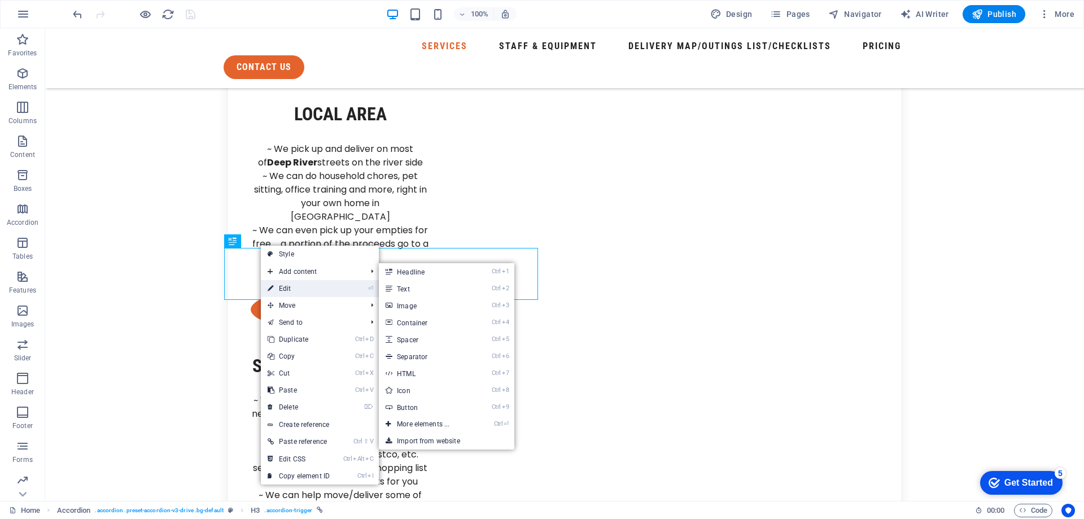
click at [288, 285] on link "⏎ Edit" at bounding box center [299, 288] width 76 height 17
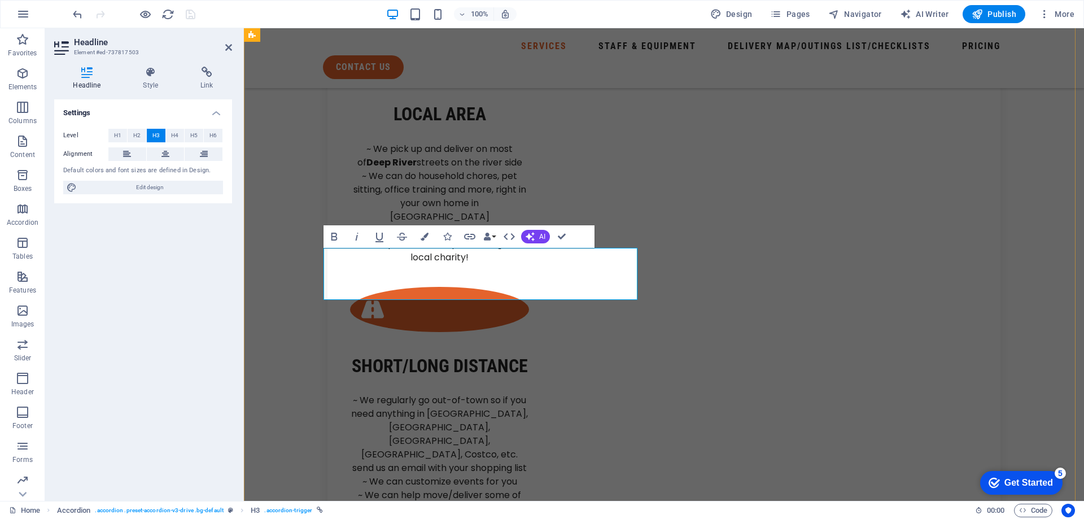
click at [743, 239] on icon at bounding box center [740, 242] width 6 height 12
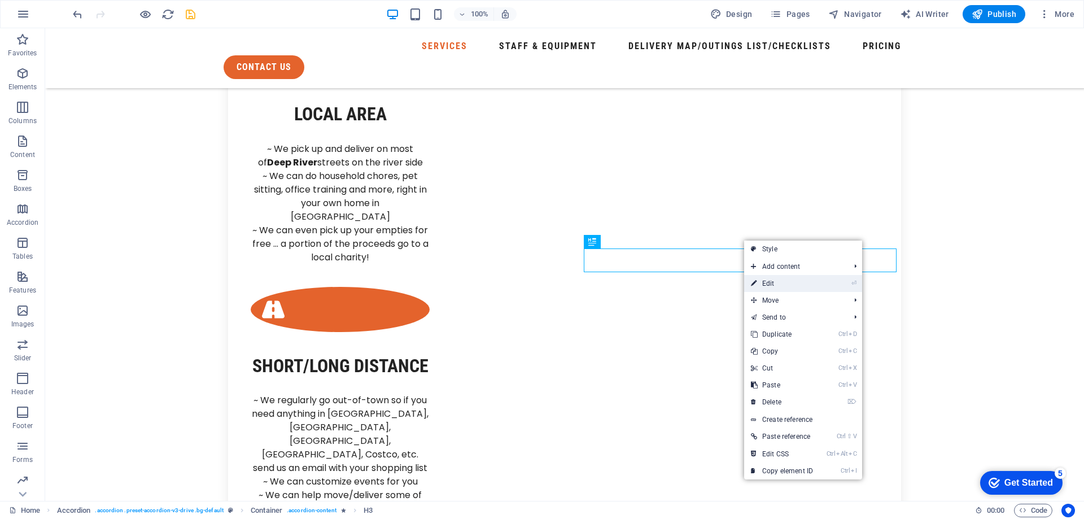
click at [768, 285] on link "⏎ Edit" at bounding box center [782, 283] width 76 height 17
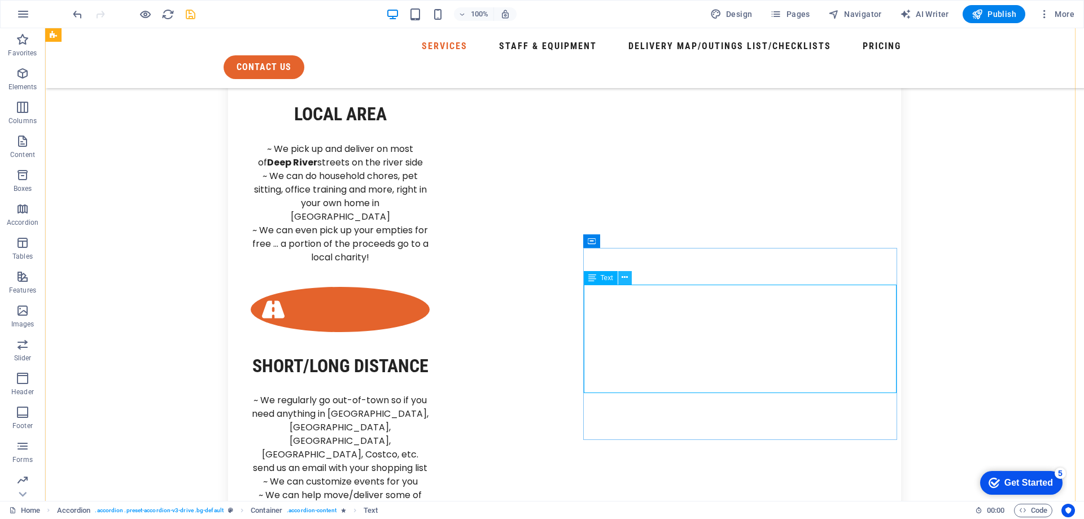
click at [625, 280] on icon at bounding box center [624, 278] width 6 height 12
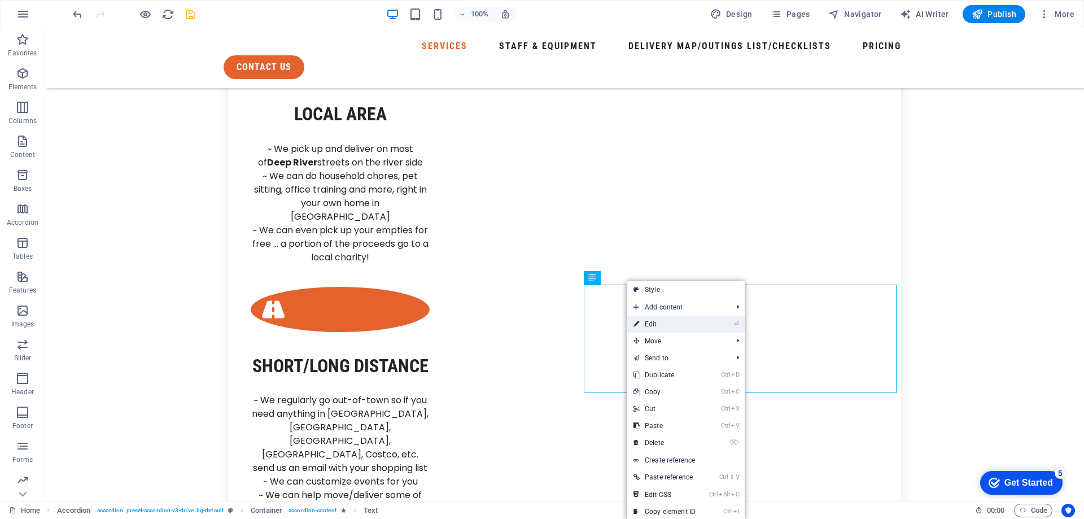
click at [654, 327] on link "⏎ Edit" at bounding box center [665, 324] width 76 height 17
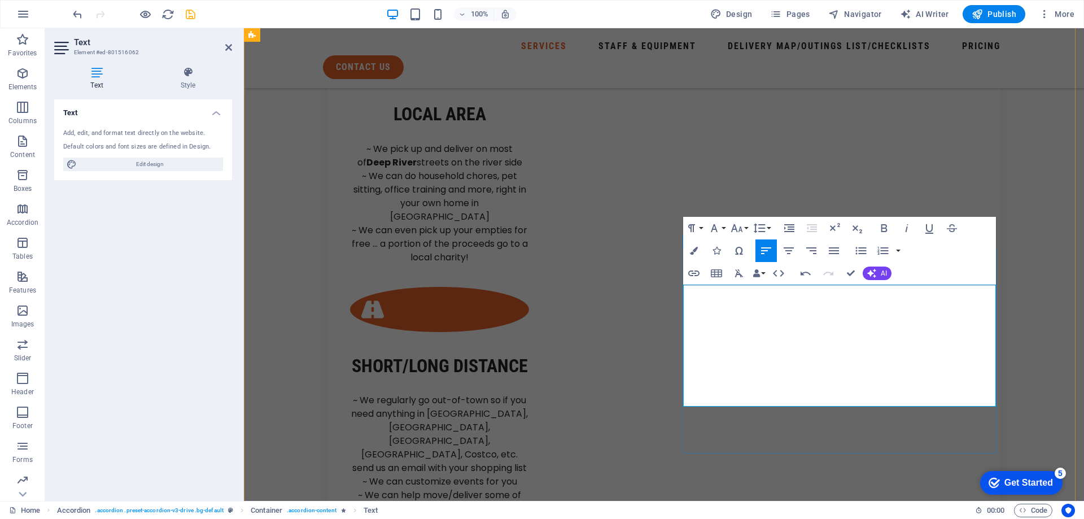
drag, startPoint x: 684, startPoint y: 335, endPoint x: 943, endPoint y: 345, distance: 259.3
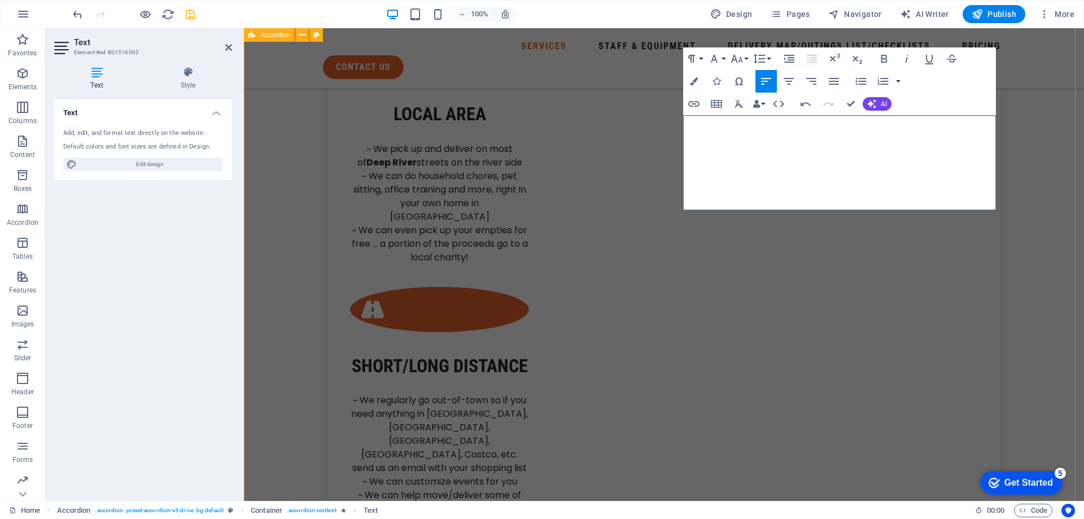
scroll to position [2540, 0]
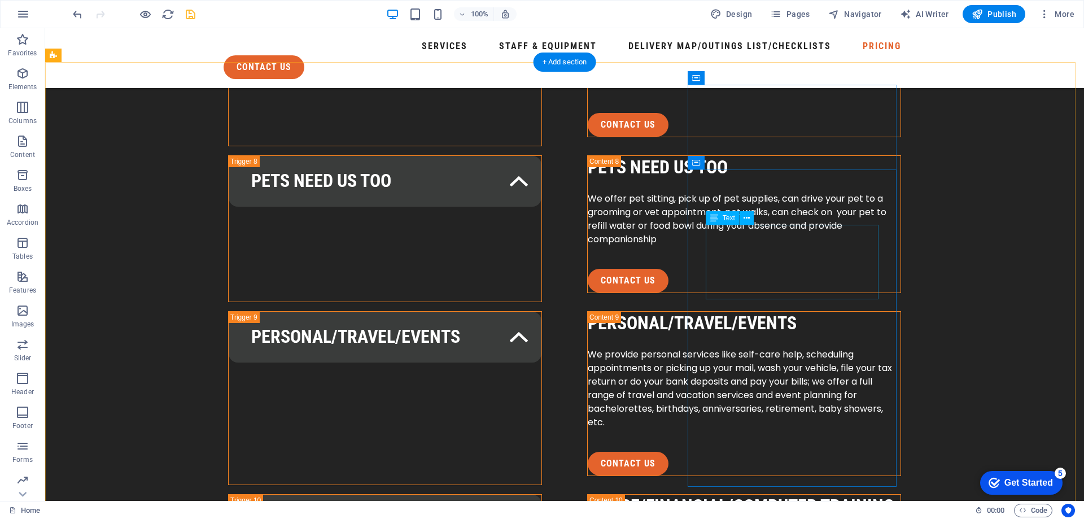
scroll to position [5927, 0]
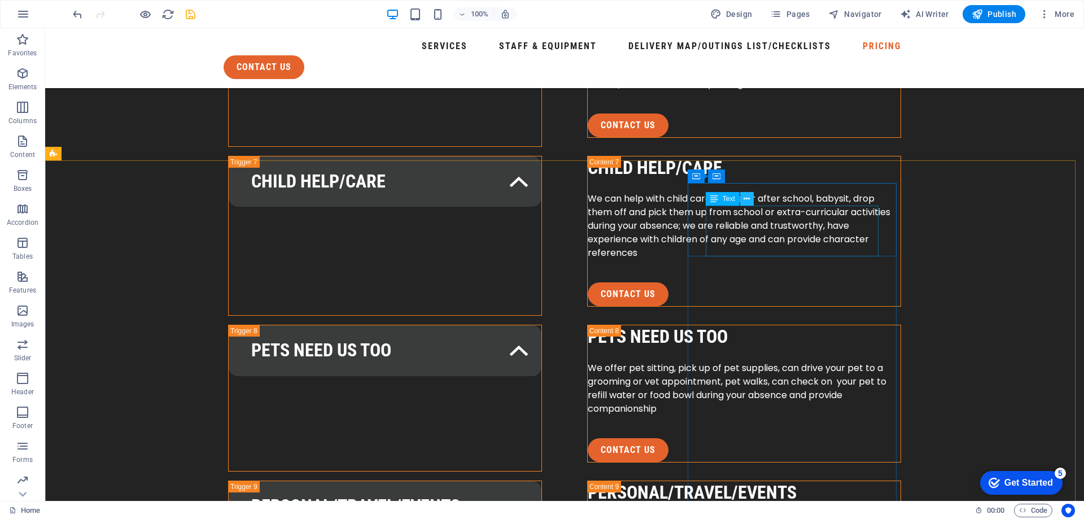
click at [746, 201] on icon at bounding box center [746, 199] width 6 height 12
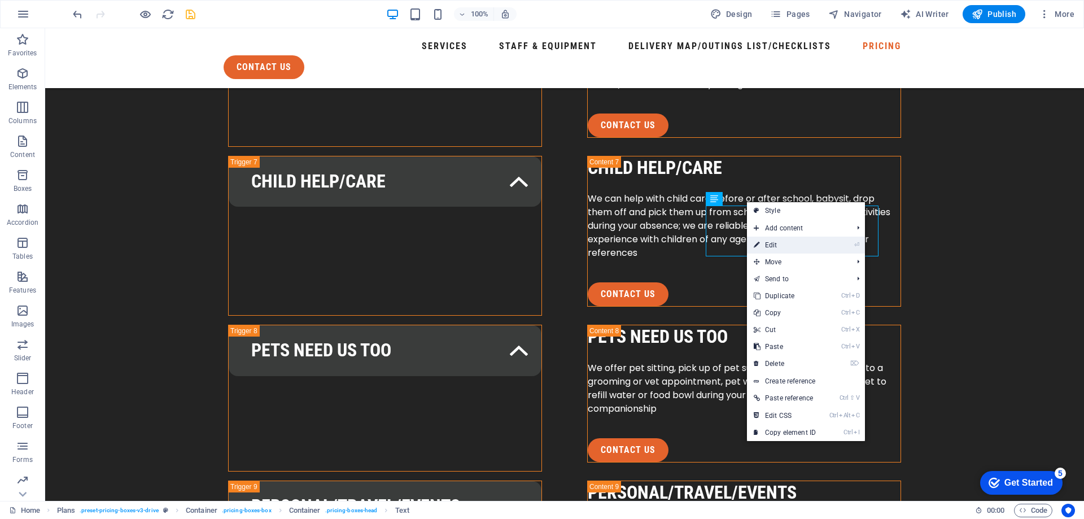
click at [780, 239] on link "⏎ Edit" at bounding box center [785, 245] width 76 height 17
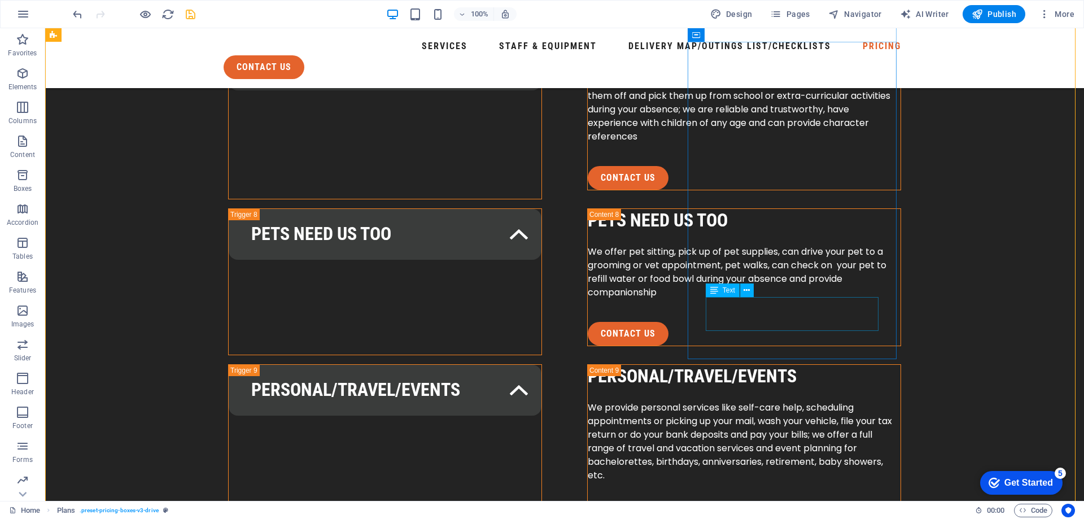
scroll to position [6153, 0]
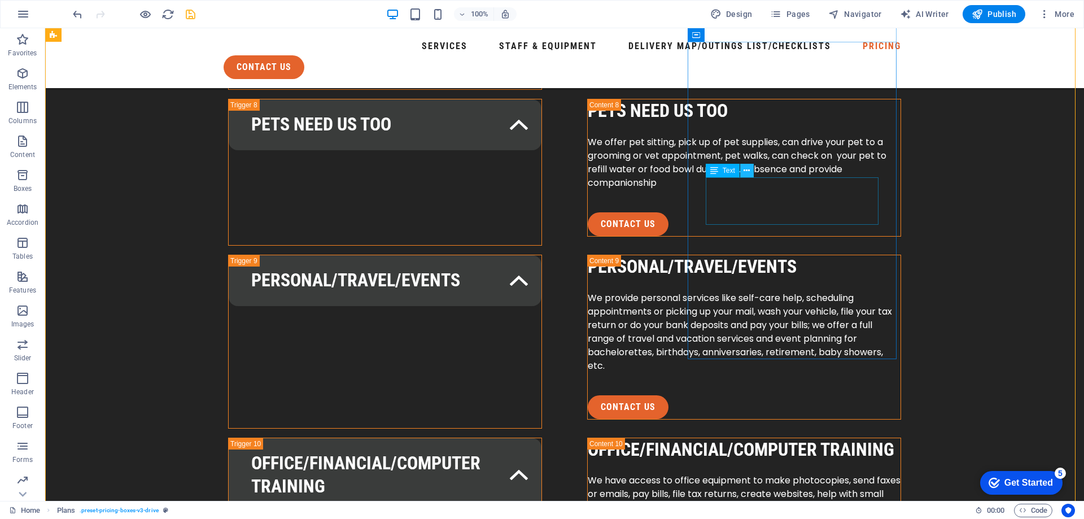
click at [745, 169] on icon at bounding box center [746, 171] width 6 height 12
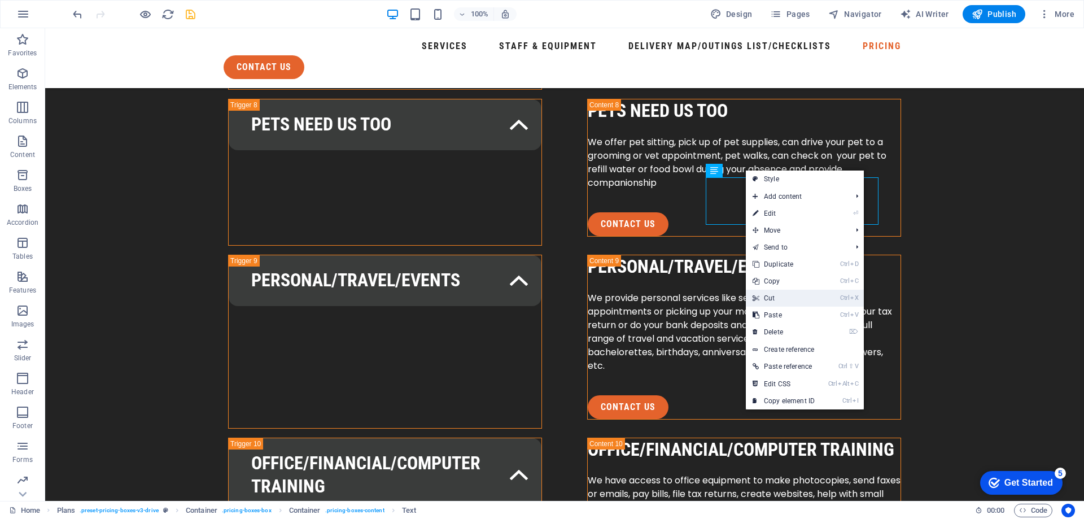
click at [778, 295] on link "Ctrl X Cut" at bounding box center [784, 298] width 76 height 17
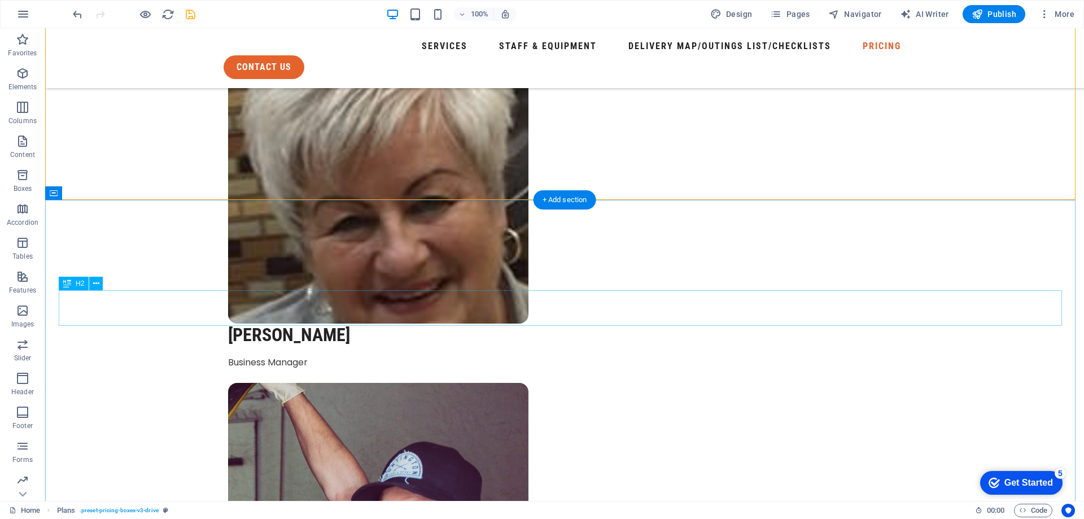
scroll to position [7789, 0]
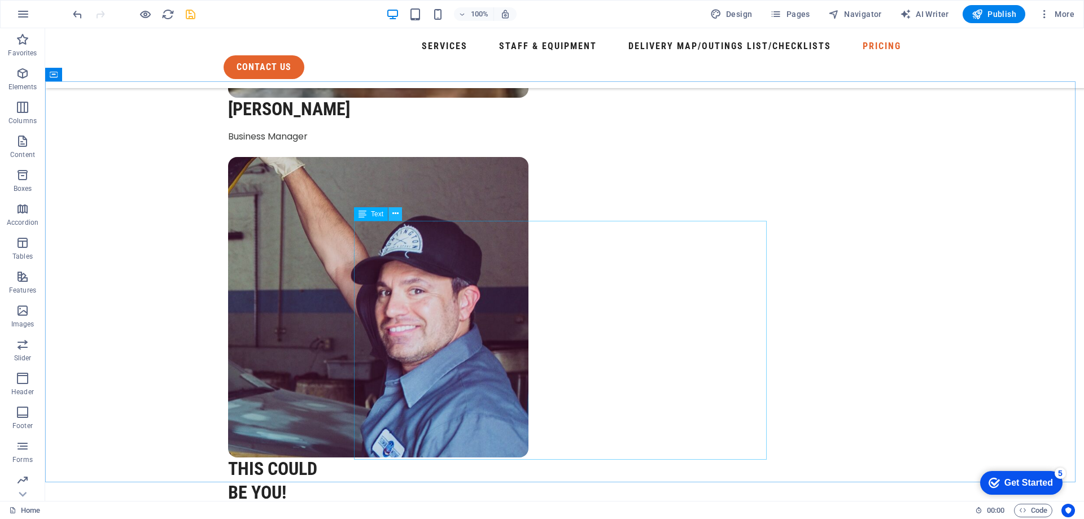
click at [397, 216] on icon at bounding box center [395, 214] width 6 height 12
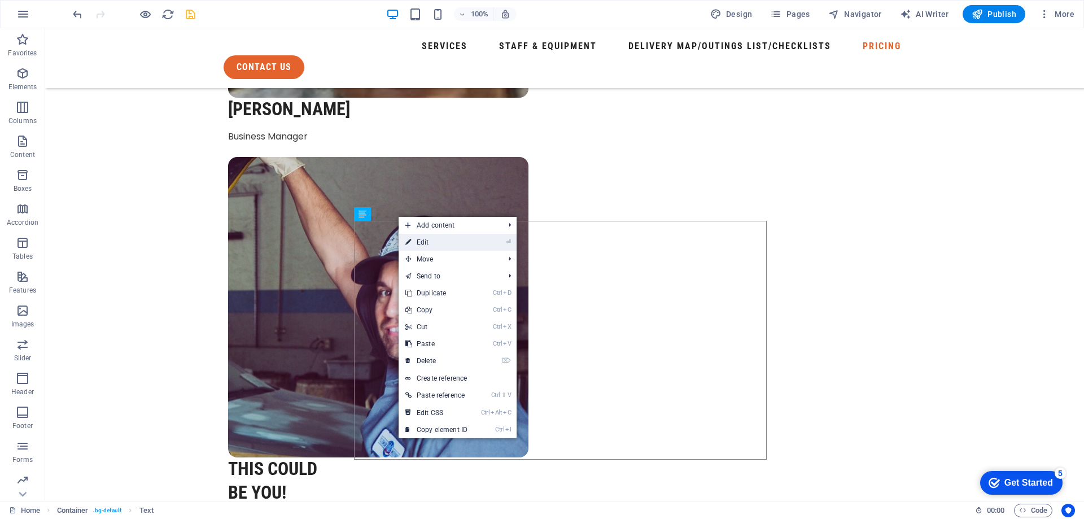
click at [436, 241] on link "⏎ Edit" at bounding box center [437, 242] width 76 height 17
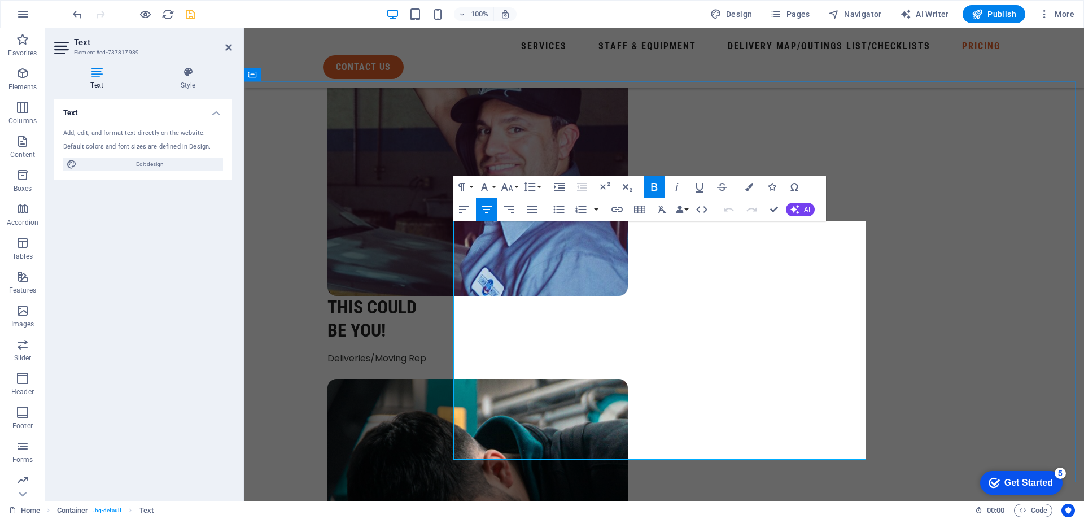
drag, startPoint x: 689, startPoint y: 268, endPoint x: 738, endPoint y: 268, distance: 49.1
click at [749, 183] on icon "button" at bounding box center [749, 187] width 8 height 8
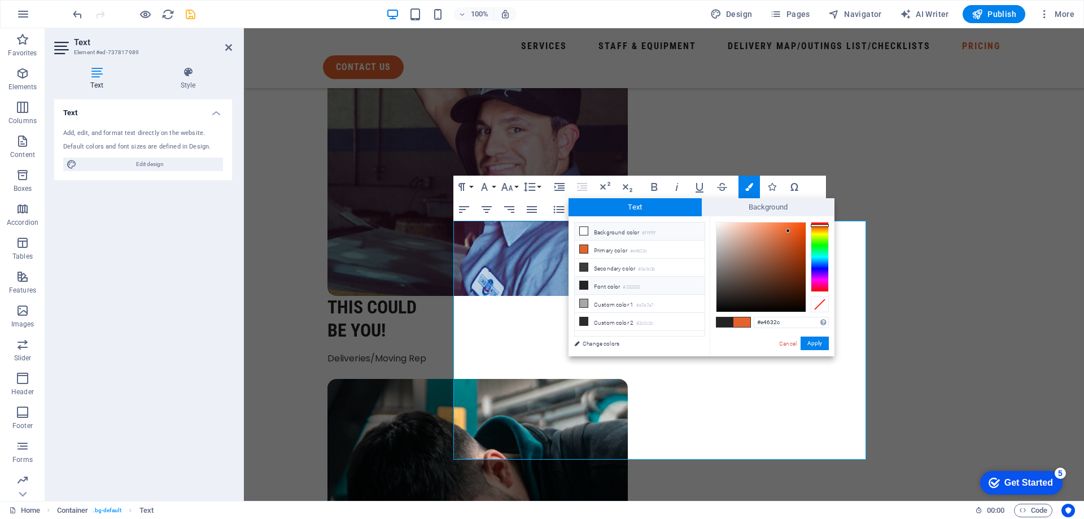
click at [585, 232] on icon at bounding box center [584, 231] width 8 height 8
type input "#ffffff"
click at [585, 232] on icon at bounding box center [584, 231] width 8 height 8
click at [585, 231] on icon at bounding box center [584, 231] width 8 height 8
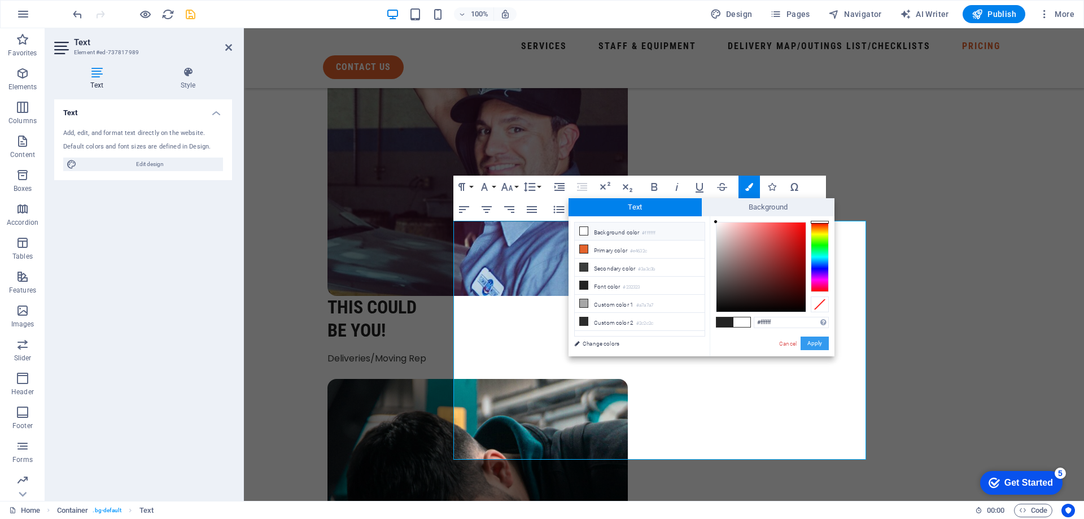
click at [812, 343] on button "Apply" at bounding box center [814, 343] width 28 height 14
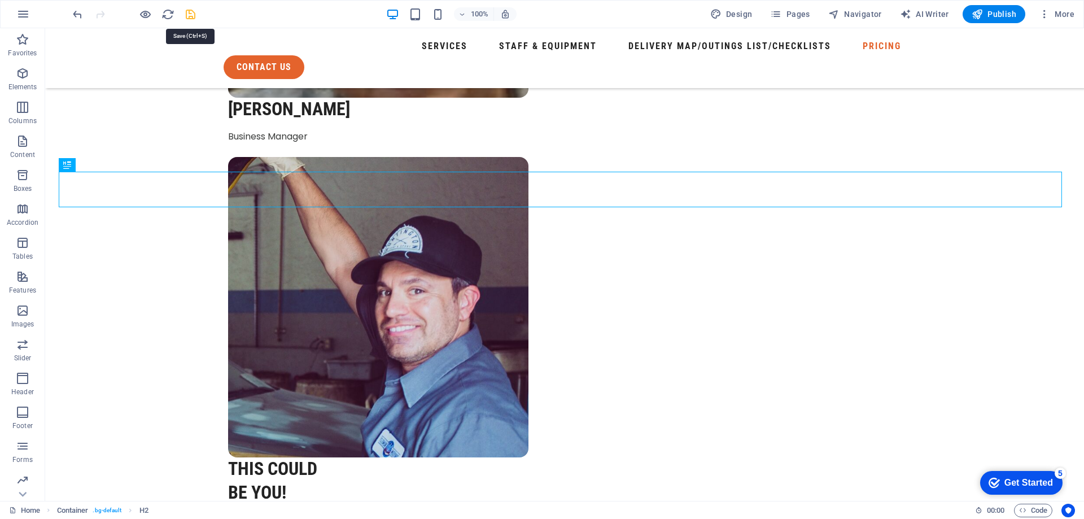
click at [190, 16] on icon "save" at bounding box center [190, 14] width 13 height 13
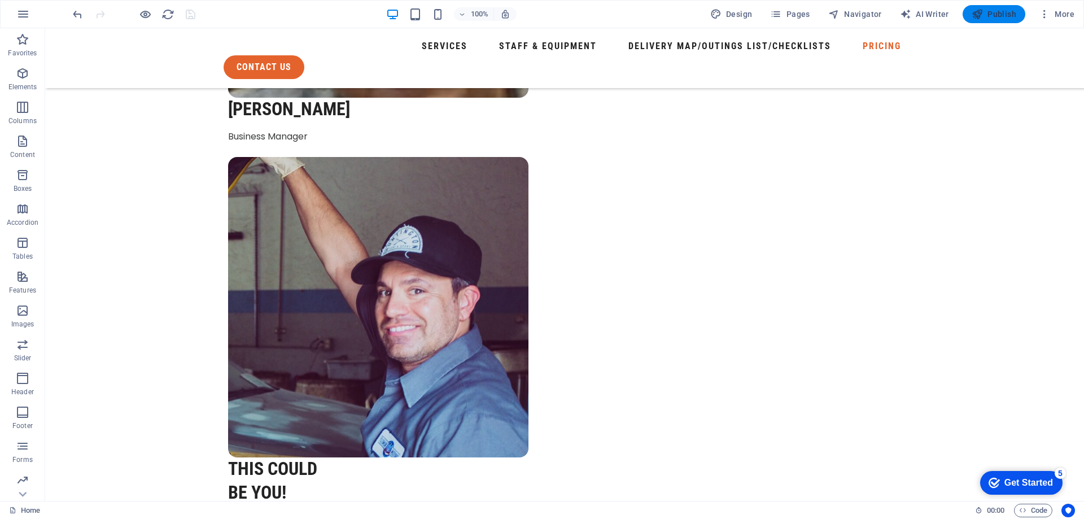
click at [1002, 11] on span "Publish" at bounding box center [993, 13] width 45 height 11
